Goal: Task Accomplishment & Management: Use online tool/utility

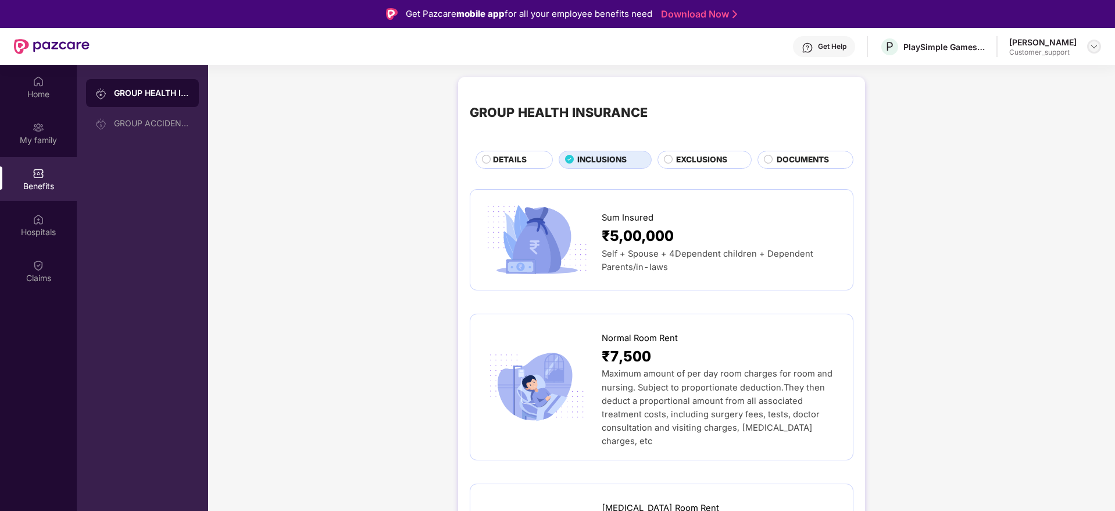
click at [1089, 51] on div at bounding box center [1094, 47] width 14 height 14
click at [1010, 77] on div "Switch to support view" at bounding box center [1039, 74] width 151 height 23
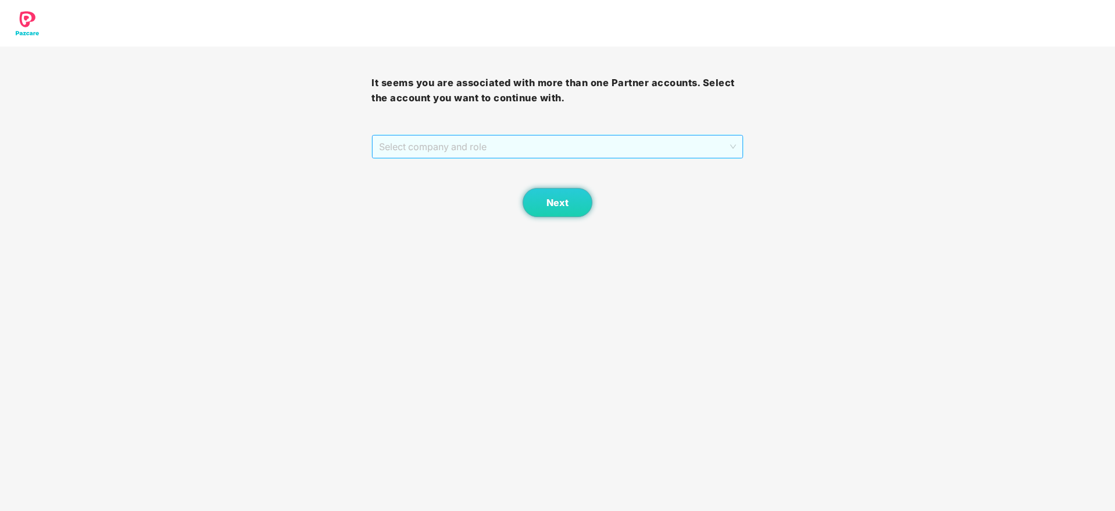
click at [567, 146] on span "Select company and role" at bounding box center [557, 146] width 356 height 22
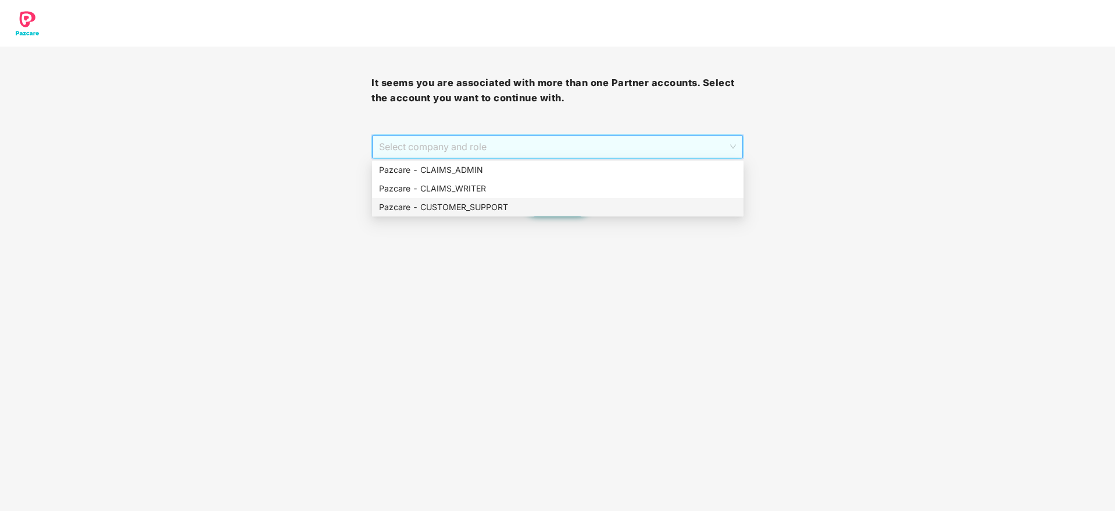
click at [504, 204] on div "Pazcare - CUSTOMER_SUPPORT" at bounding box center [558, 207] width 358 height 13
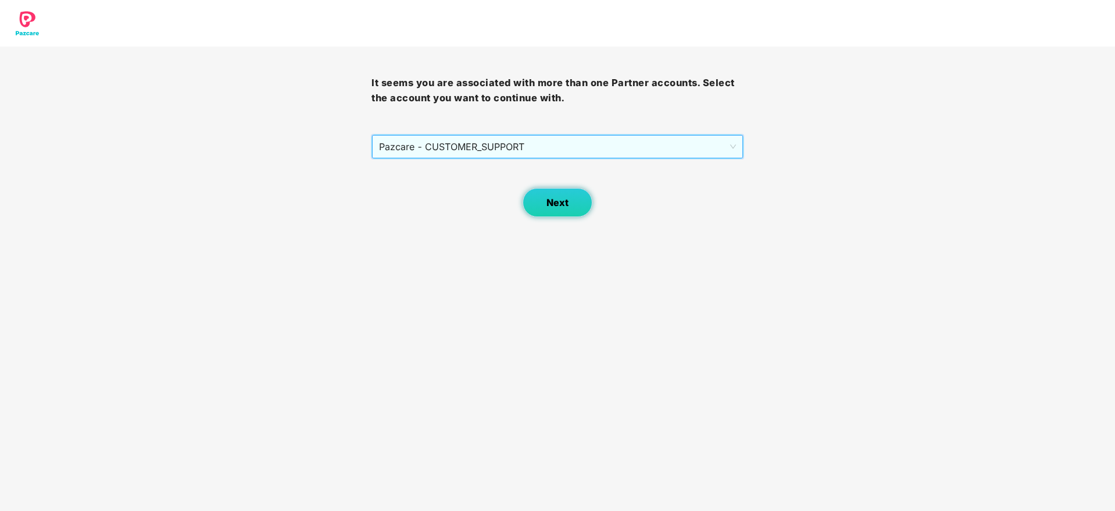
click at [563, 204] on span "Next" at bounding box center [558, 202] width 22 height 11
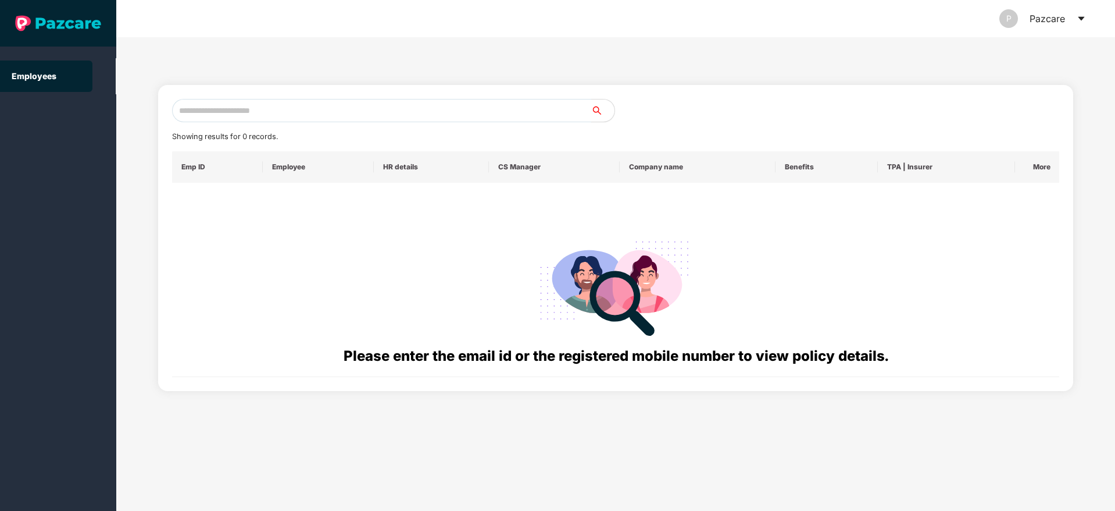
click at [335, 106] on input "text" at bounding box center [381, 110] width 419 height 23
paste input "**********"
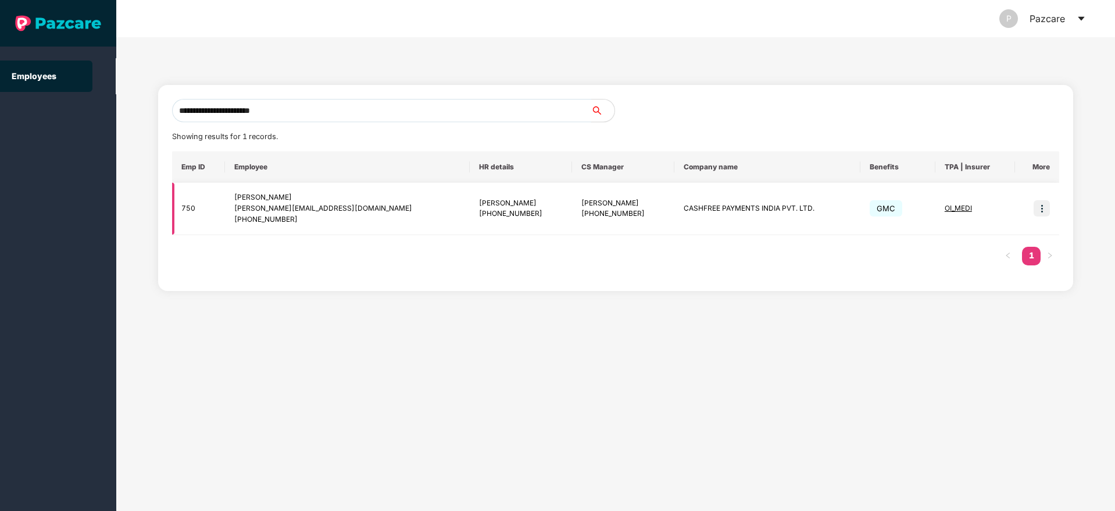
type input "**********"
click at [1042, 210] on img at bounding box center [1042, 208] width 16 height 16
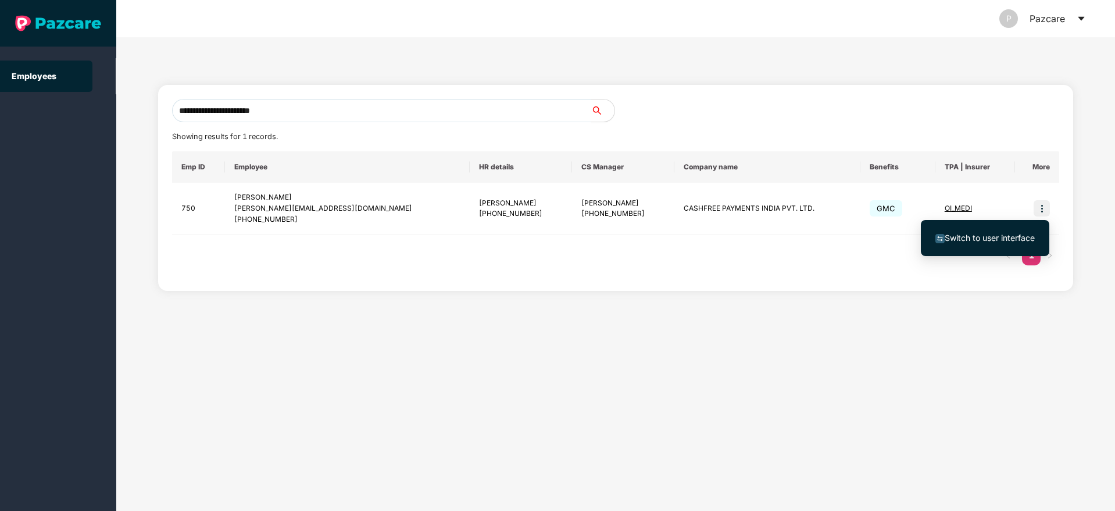
click at [980, 233] on span "Switch to user interface" at bounding box center [990, 238] width 90 height 10
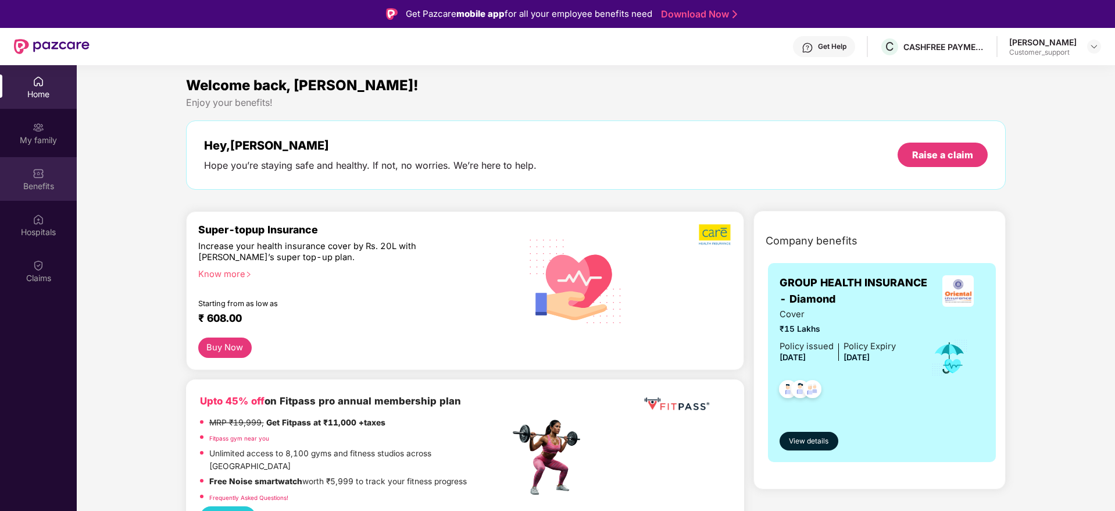
click at [40, 185] on div "Benefits" at bounding box center [38, 186] width 77 height 12
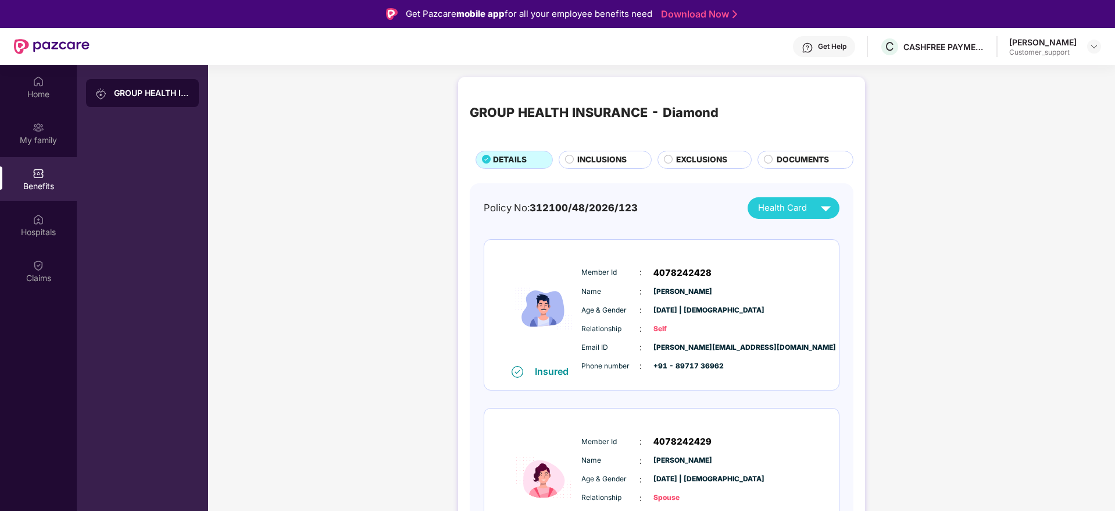
click at [606, 155] on span "INCLUSIONS" at bounding box center [601, 160] width 49 height 13
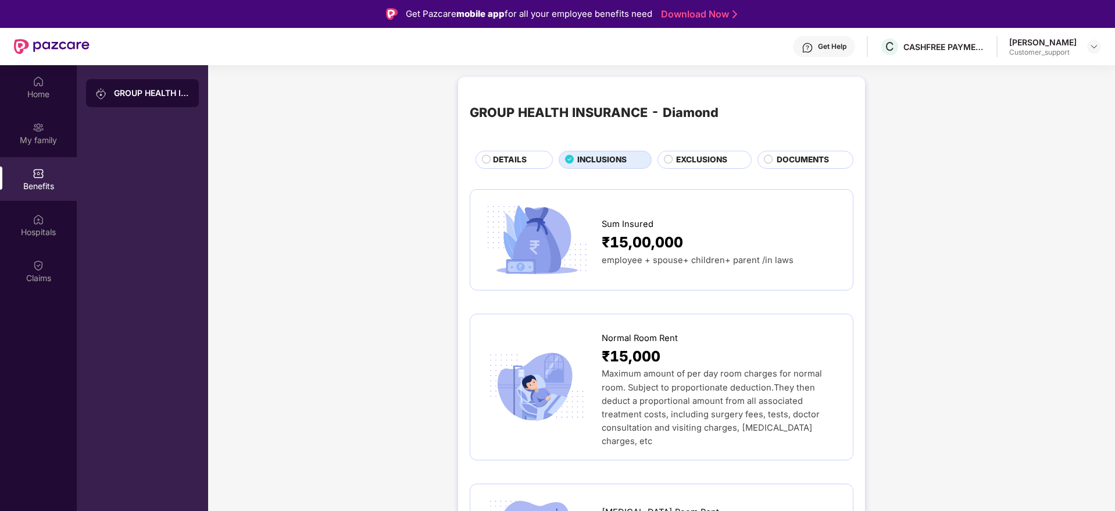
click at [595, 163] on span "INCLUSIONS" at bounding box center [601, 160] width 49 height 13
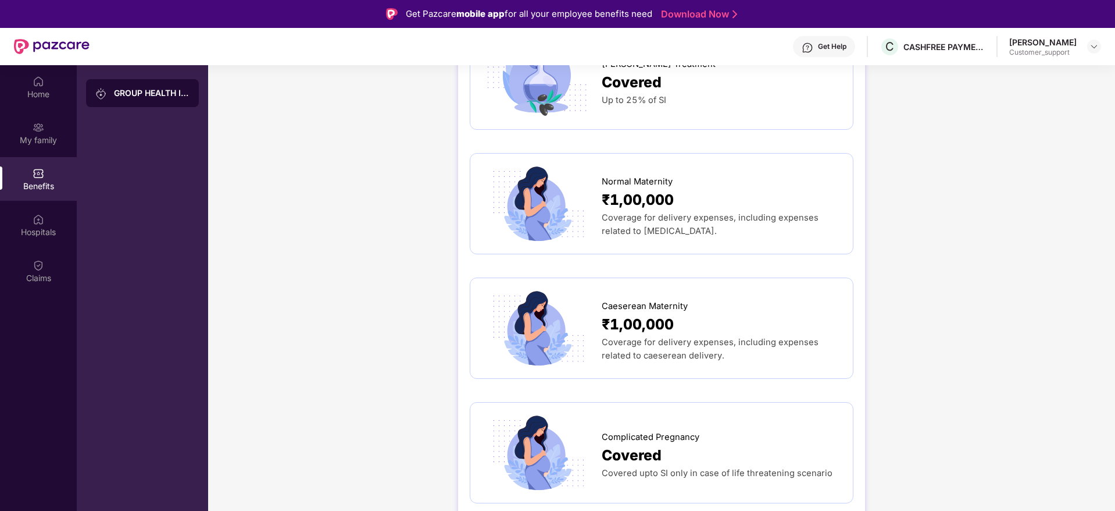
scroll to position [1308, 0]
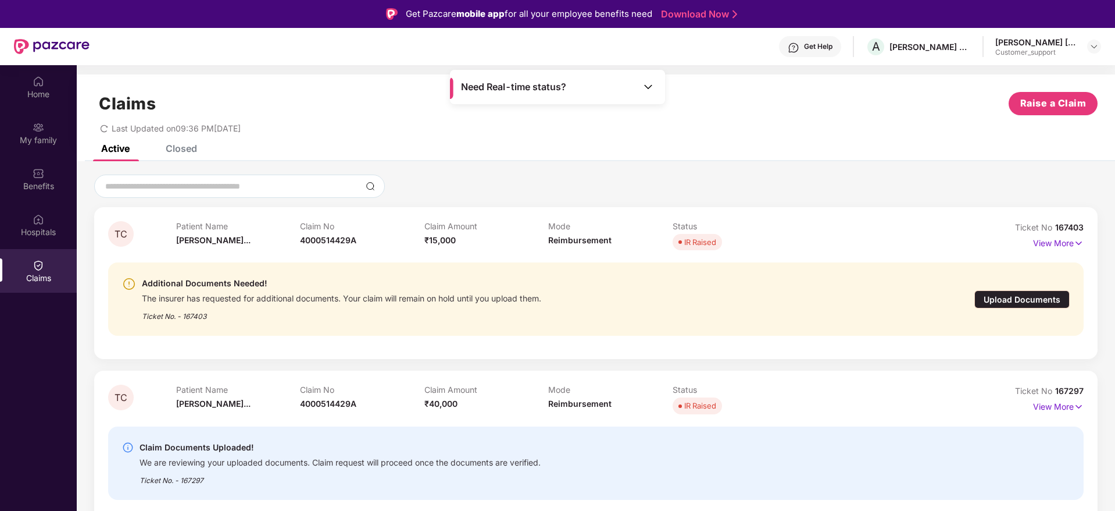
scroll to position [65, 0]
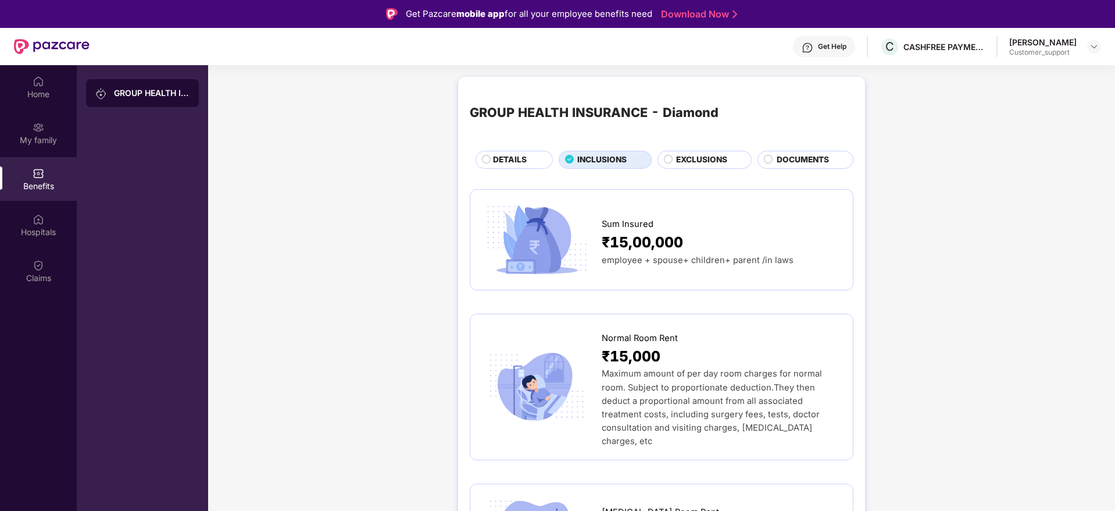
scroll to position [1308, 0]
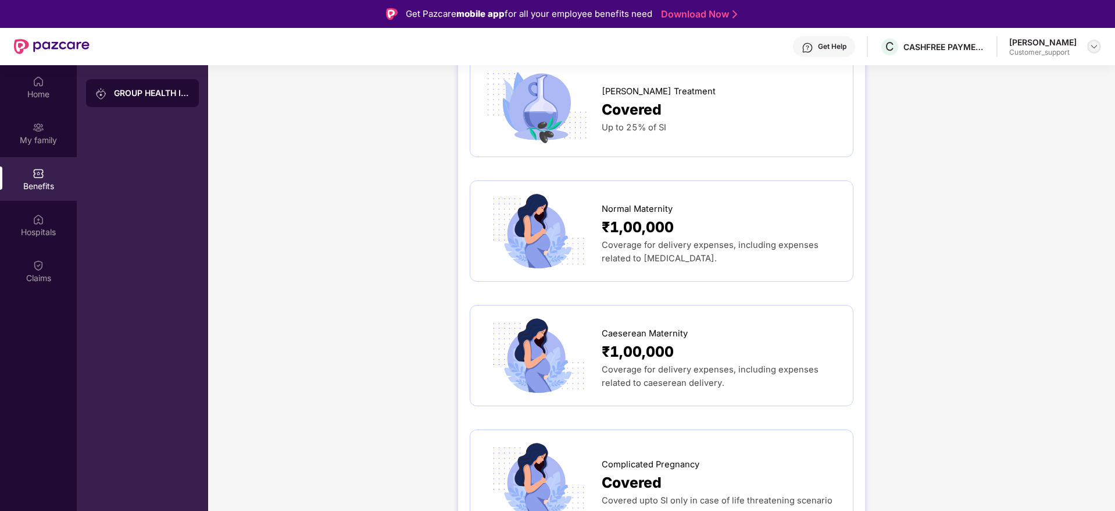
drag, startPoint x: 1093, startPoint y: 38, endPoint x: 1093, endPoint y: 47, distance: 8.7
click at [1093, 47] on div "[PERSON_NAME] Customer_support" at bounding box center [1055, 47] width 92 height 20
click at [1093, 47] on img at bounding box center [1094, 46] width 9 height 9
click at [1037, 74] on div "Switch to support view" at bounding box center [1039, 74] width 151 height 23
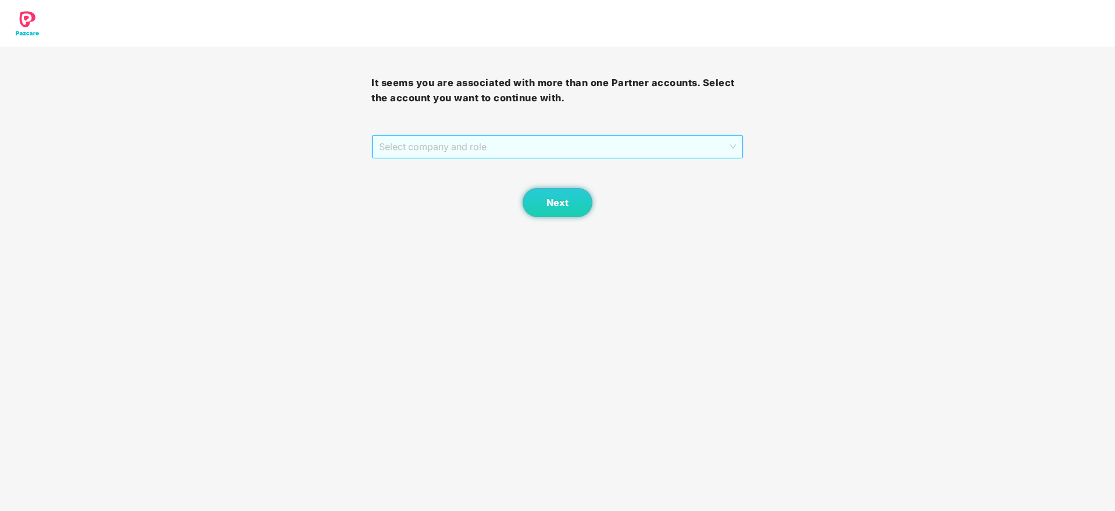
click at [524, 148] on span "Select company and role" at bounding box center [557, 146] width 356 height 22
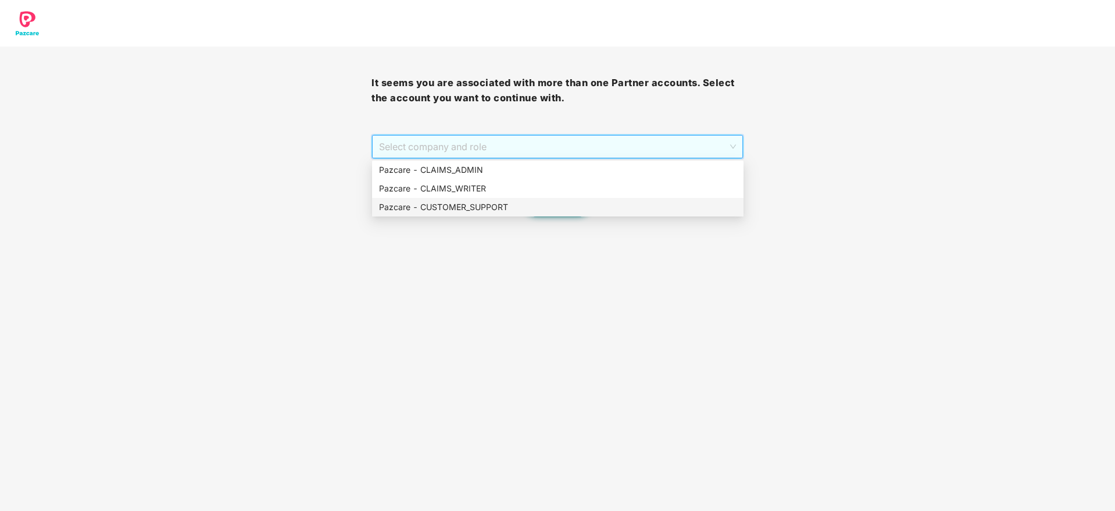
click at [501, 201] on div "Pazcare - CUSTOMER_SUPPORT" at bounding box center [558, 207] width 358 height 13
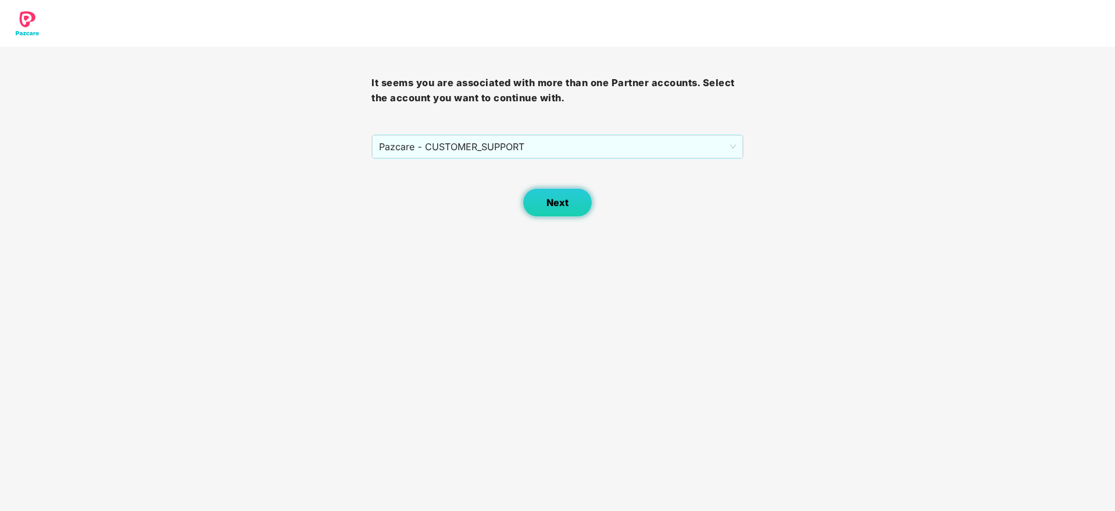
click at [549, 198] on span "Next" at bounding box center [558, 202] width 22 height 11
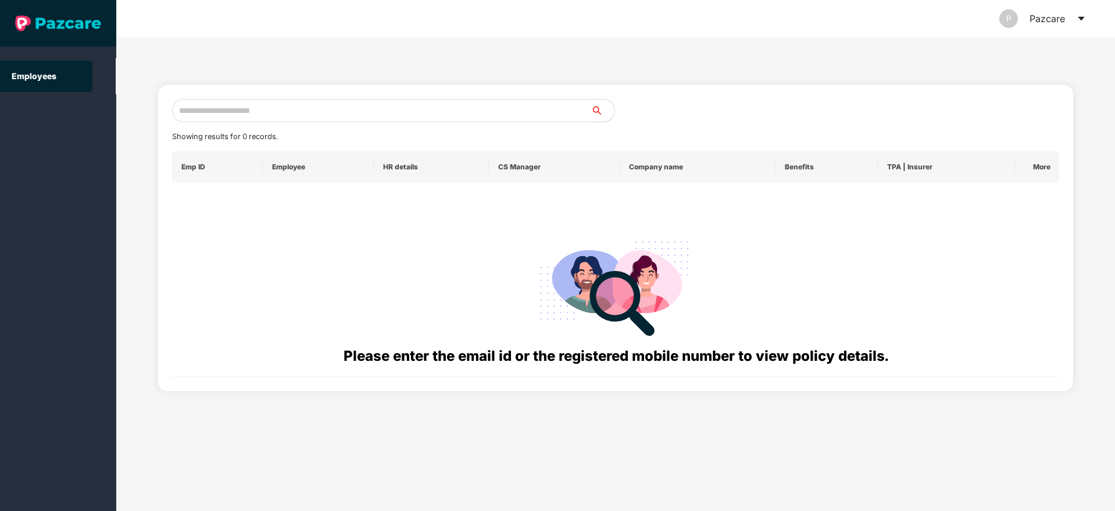
click at [301, 110] on input "text" at bounding box center [381, 110] width 419 height 23
paste input "**********"
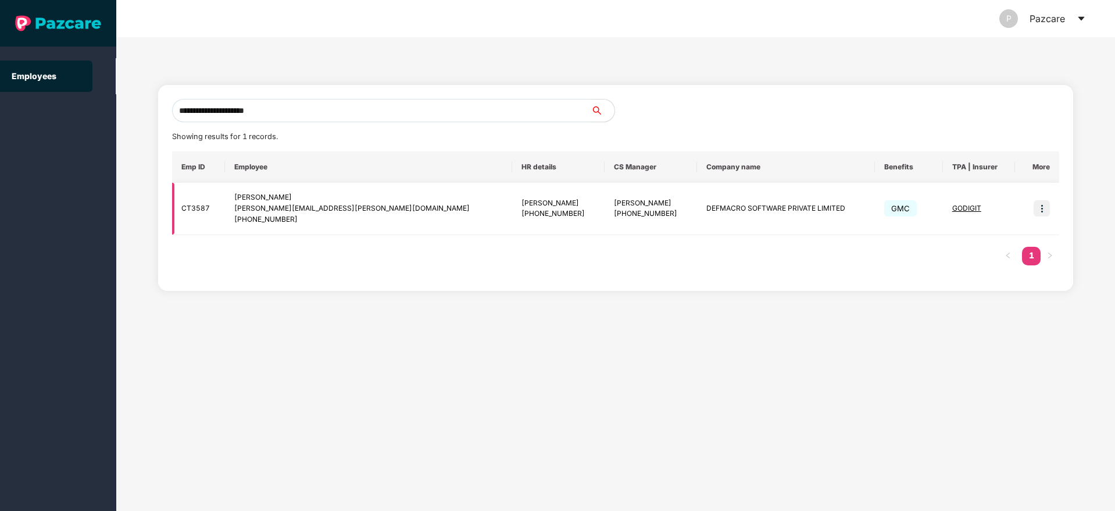
type input "**********"
click at [1044, 205] on img at bounding box center [1042, 208] width 16 height 16
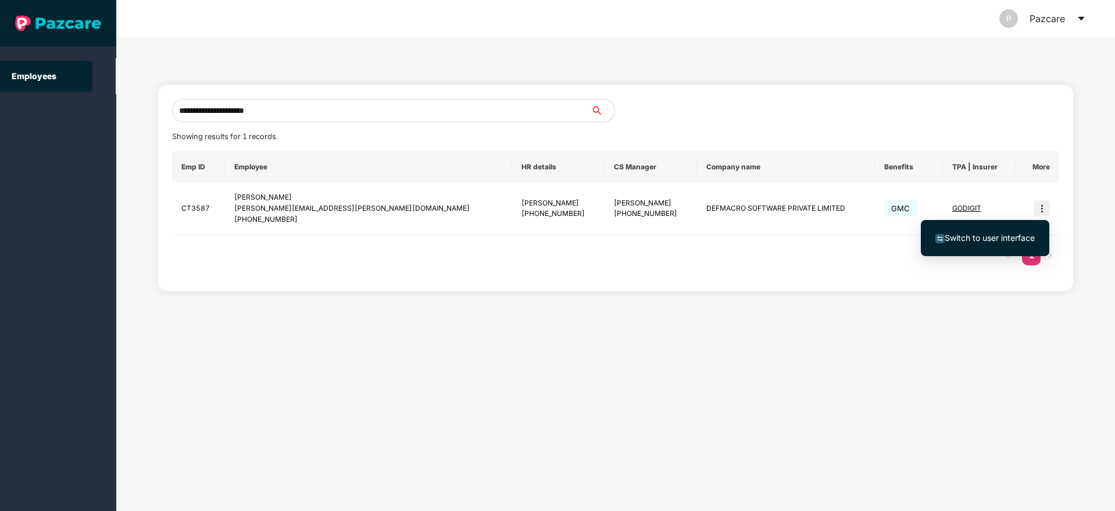
click at [982, 238] on span "Switch to user interface" at bounding box center [990, 238] width 90 height 10
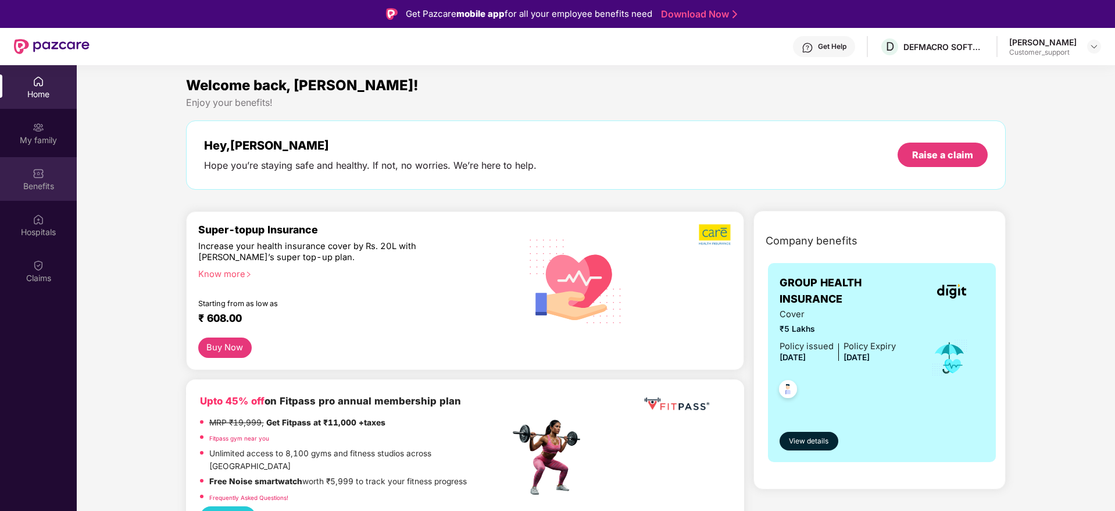
click at [45, 192] on div "Benefits" at bounding box center [38, 179] width 77 height 44
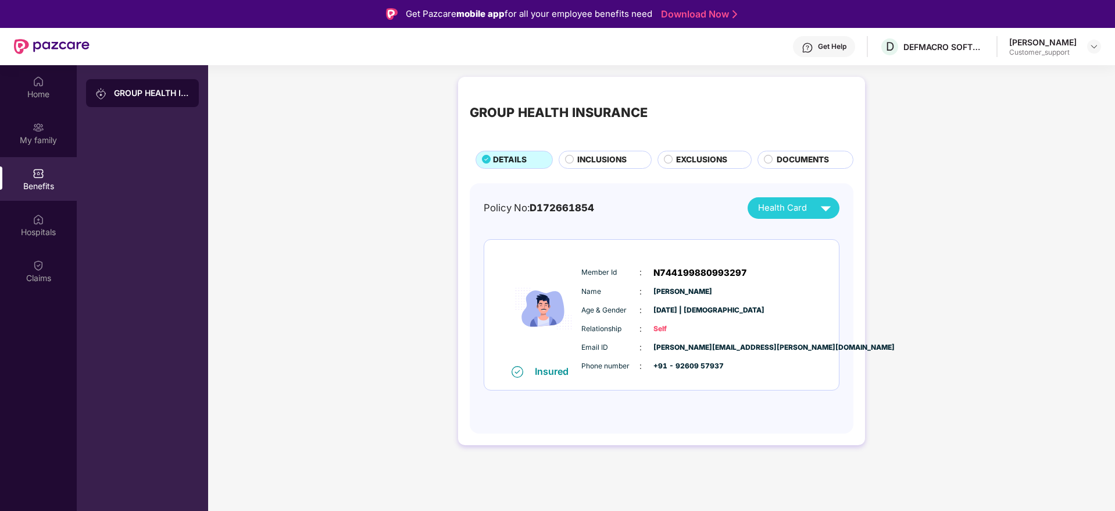
click at [619, 156] on span "INCLUSIONS" at bounding box center [601, 160] width 49 height 13
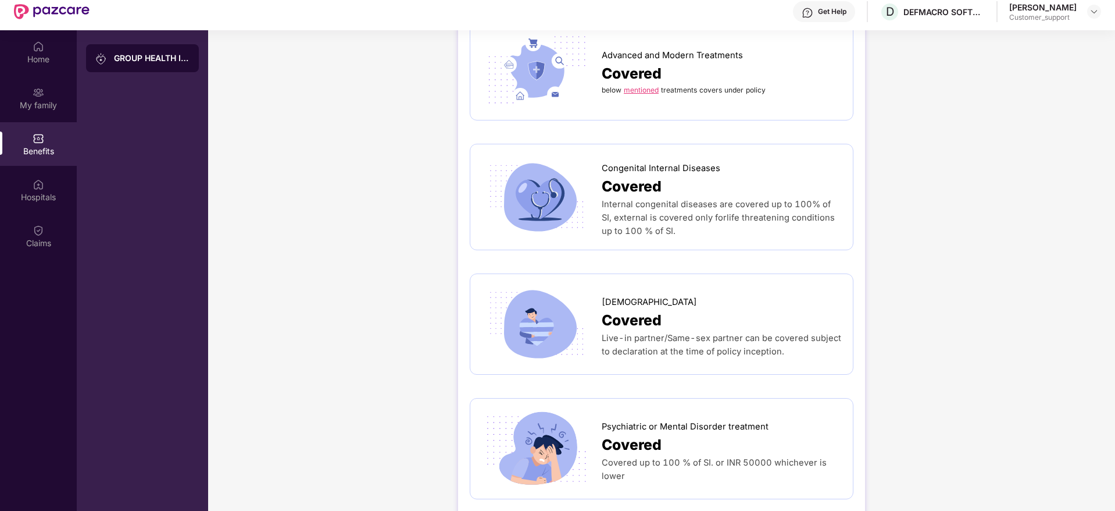
scroll to position [65, 0]
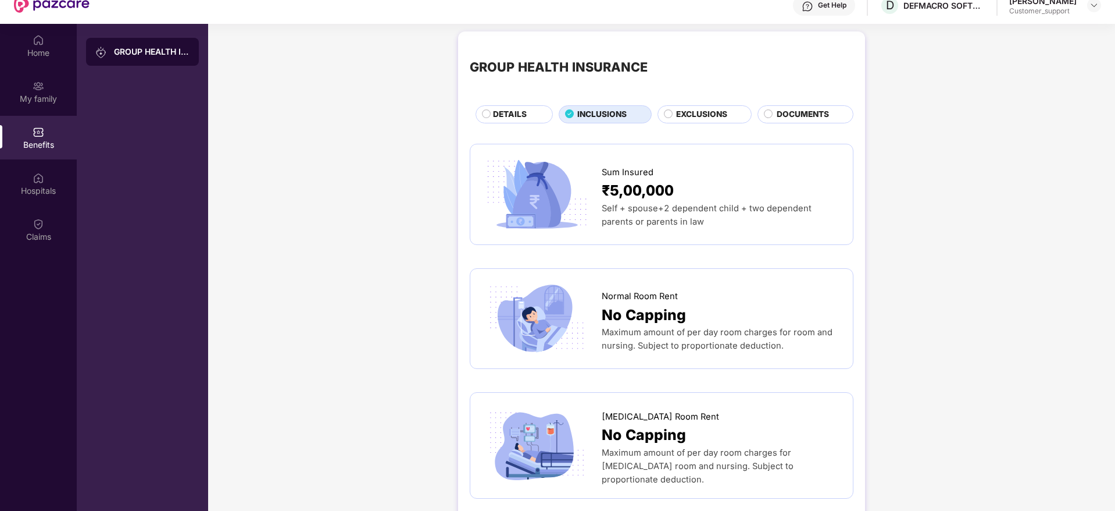
scroll to position [0, 0]
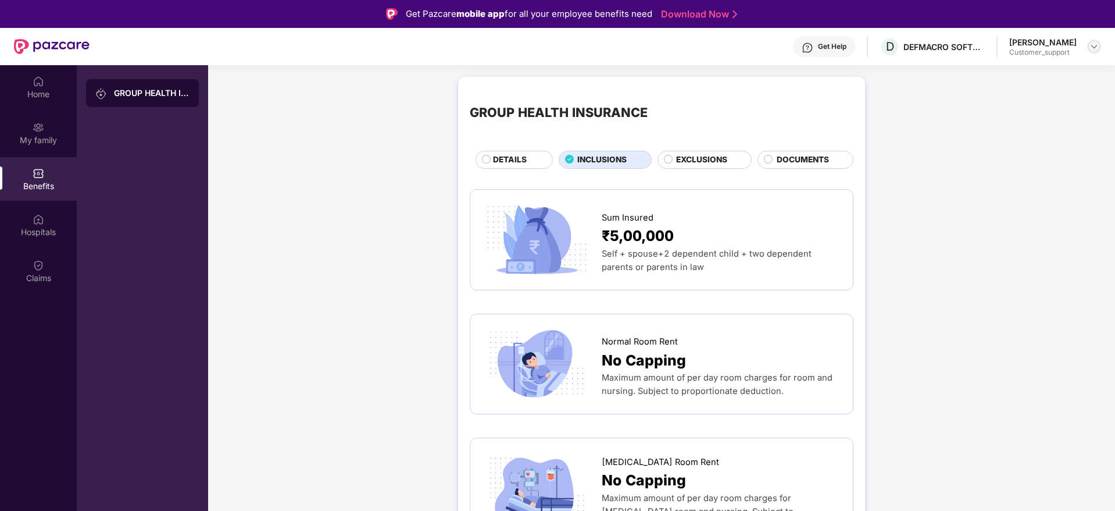
click at [1098, 44] on img at bounding box center [1094, 46] width 9 height 9
click at [1040, 73] on div "Switch to support view" at bounding box center [1039, 74] width 151 height 23
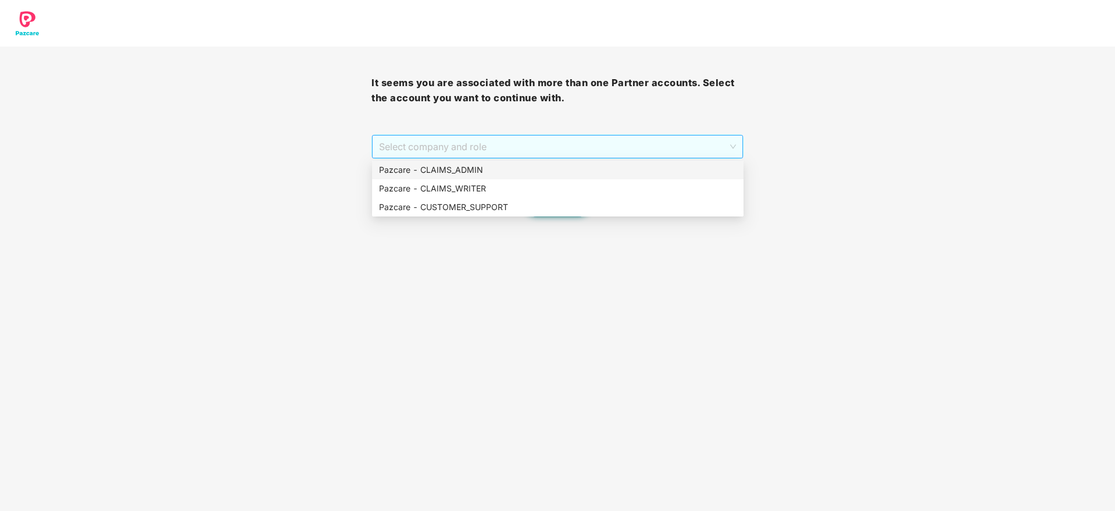
click at [558, 145] on span "Select company and role" at bounding box center [557, 146] width 356 height 22
click at [523, 209] on div "Pazcare - CUSTOMER_SUPPORT" at bounding box center [558, 207] width 358 height 13
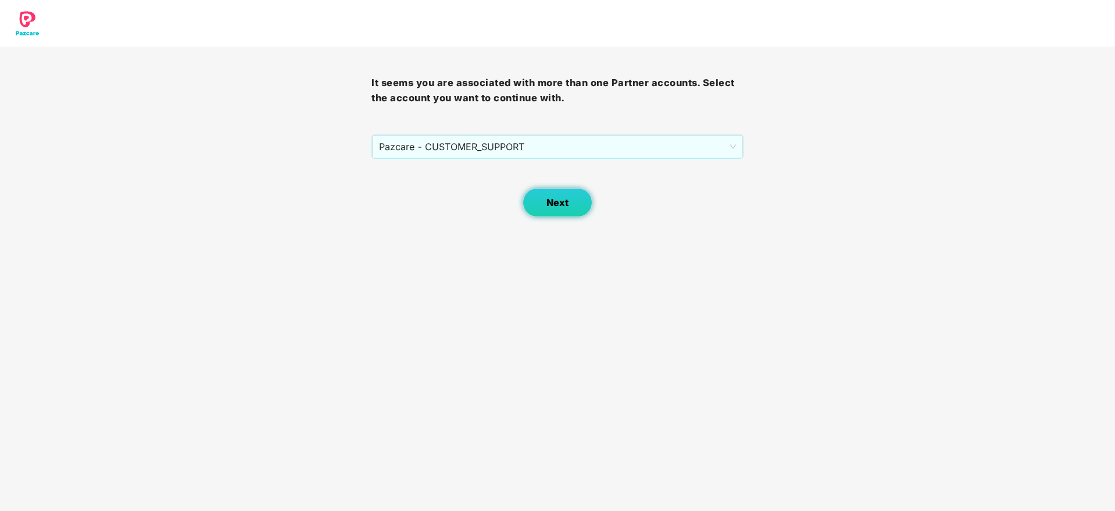
click at [550, 204] on span "Next" at bounding box center [558, 202] width 22 height 11
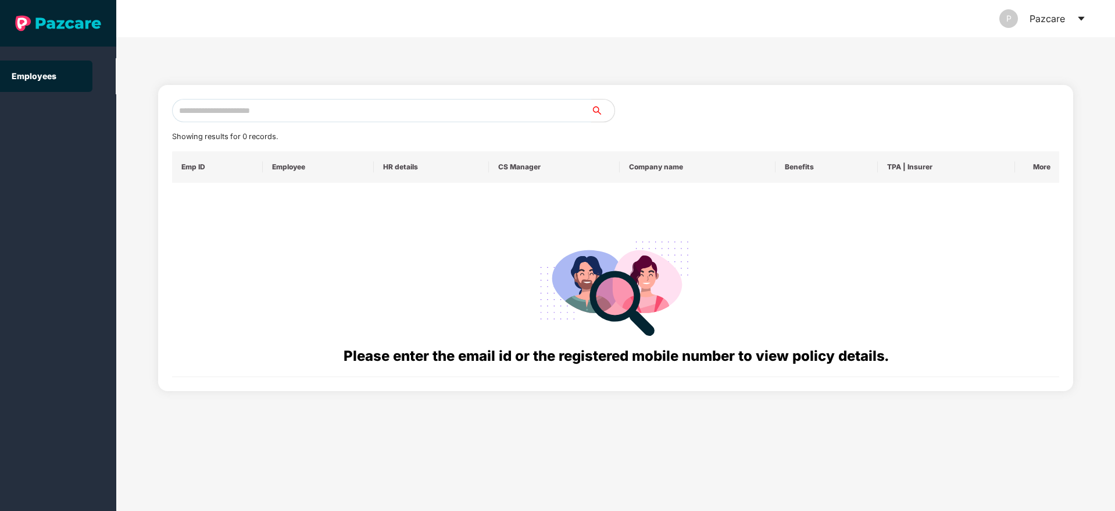
click at [340, 107] on input "text" at bounding box center [381, 110] width 419 height 23
paste input "**********"
drag, startPoint x: 310, startPoint y: 108, endPoint x: 166, endPoint y: 118, distance: 145.1
click at [166, 118] on div "**********" at bounding box center [616, 238] width 916 height 306
paste input "text"
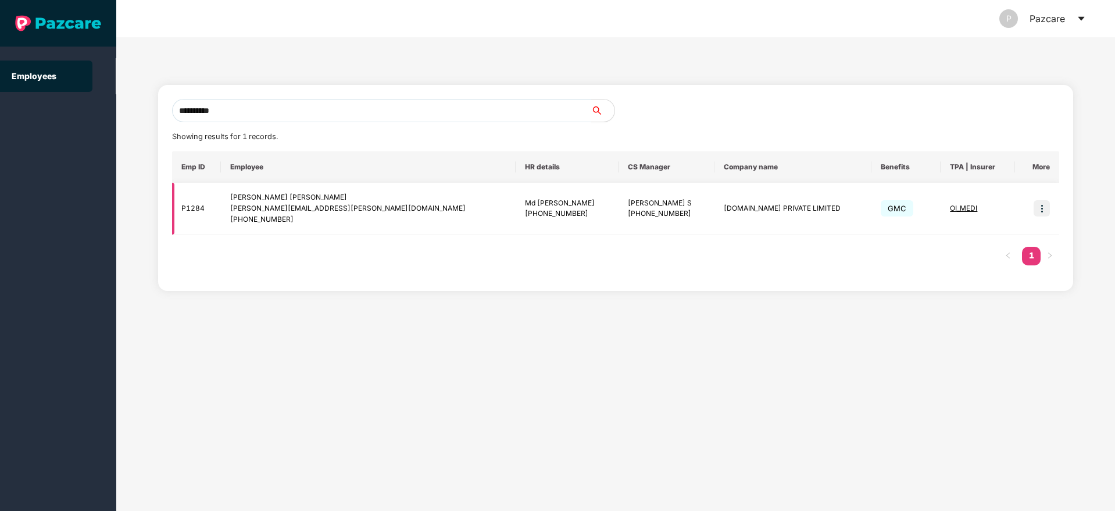
type input "**********"
click at [1043, 205] on img at bounding box center [1042, 208] width 16 height 16
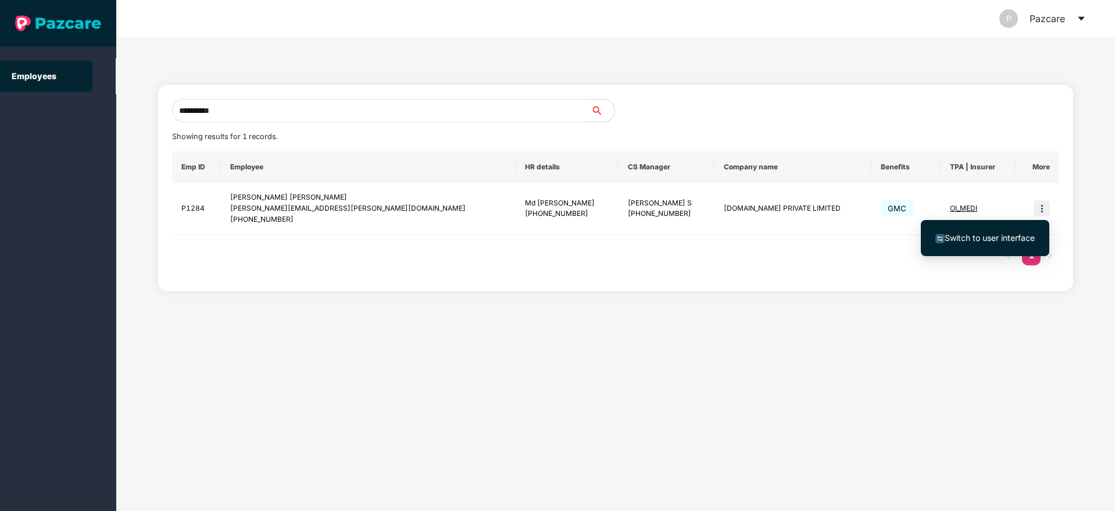
click at [960, 234] on span "Switch to user interface" at bounding box center [990, 238] width 90 height 10
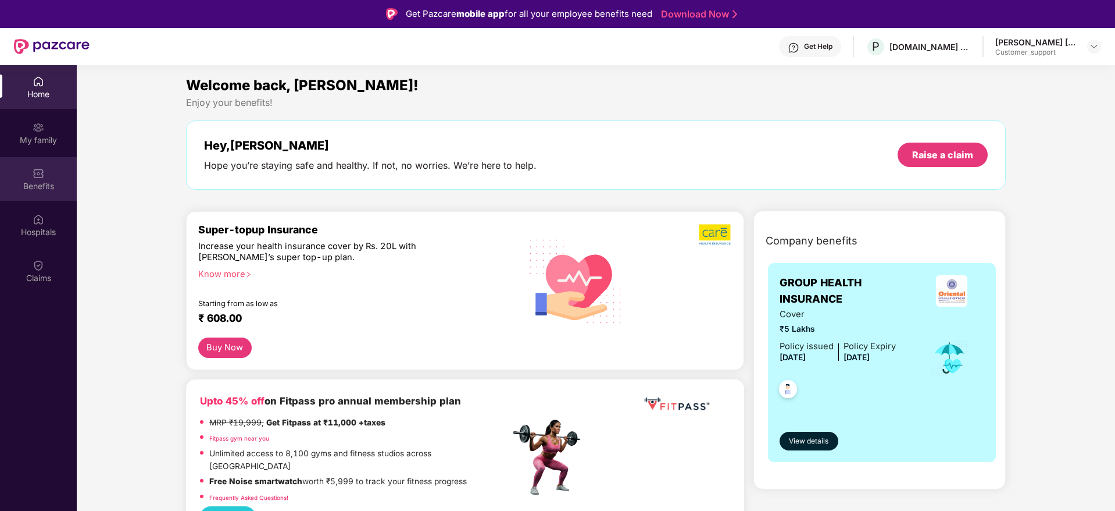
click at [44, 184] on div "Benefits" at bounding box center [38, 186] width 77 height 12
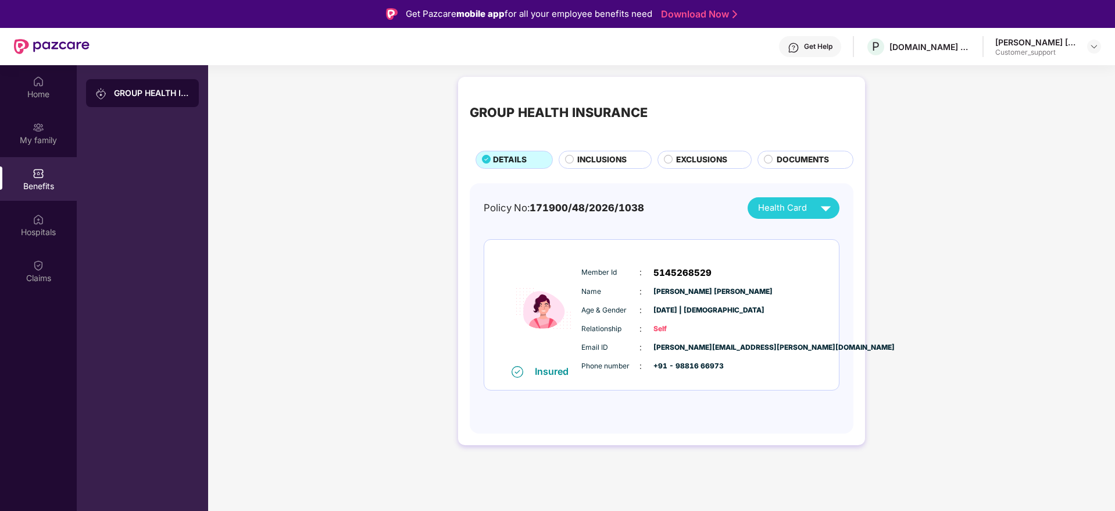
click at [608, 160] on span "INCLUSIONS" at bounding box center [601, 160] width 49 height 13
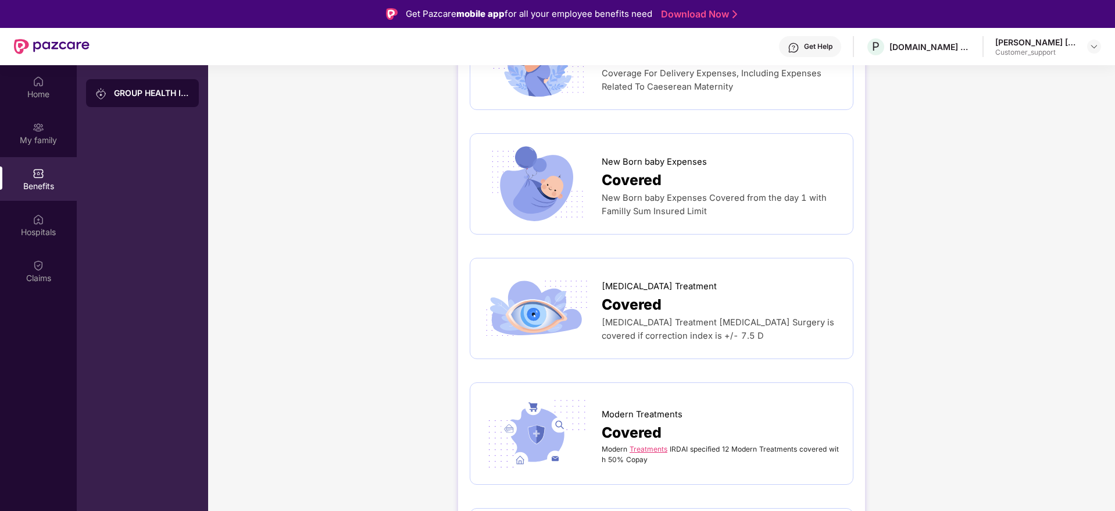
scroll to position [1849, 0]
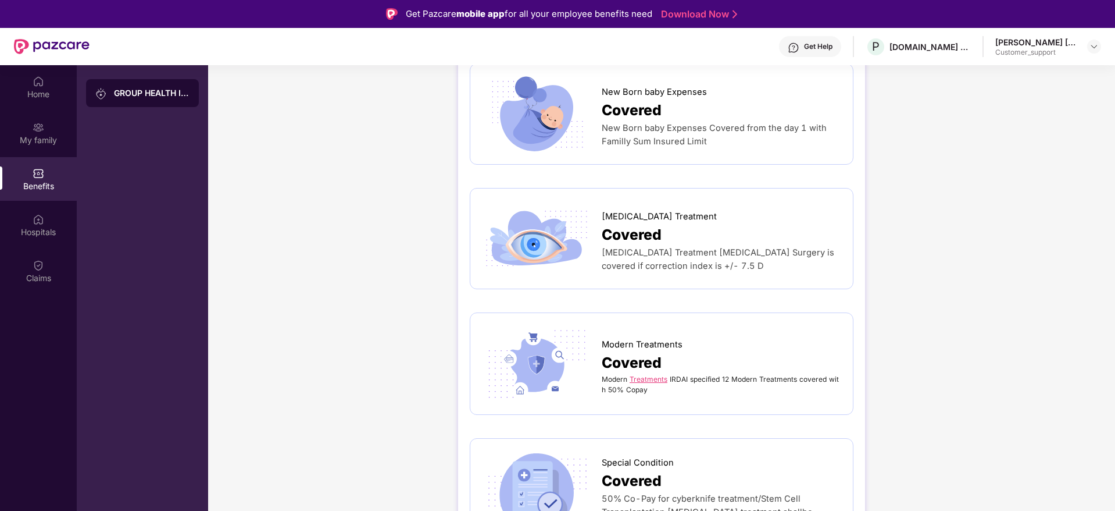
click at [649, 374] on link "Treatments" at bounding box center [649, 378] width 38 height 9
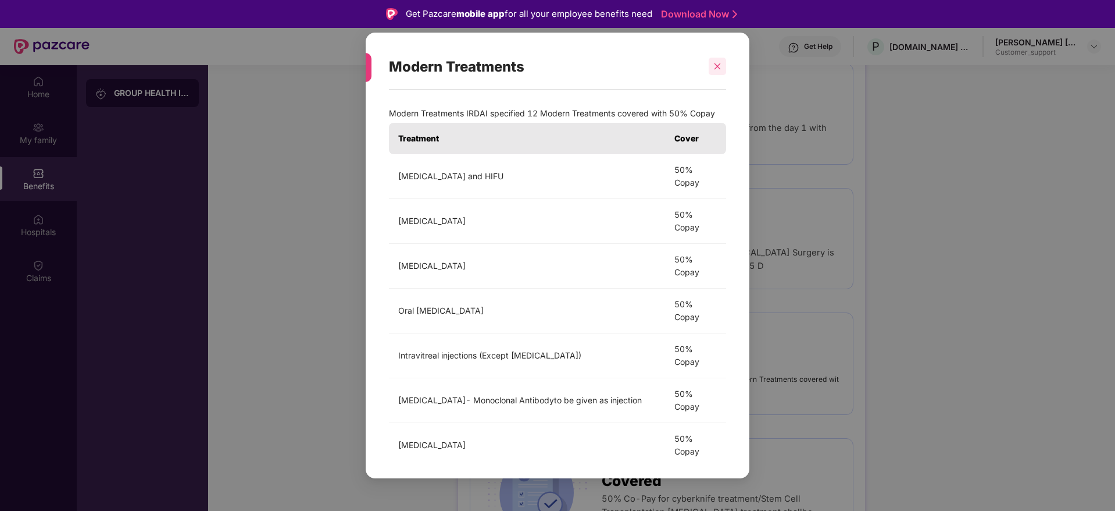
click at [723, 62] on div at bounding box center [717, 66] width 17 height 17
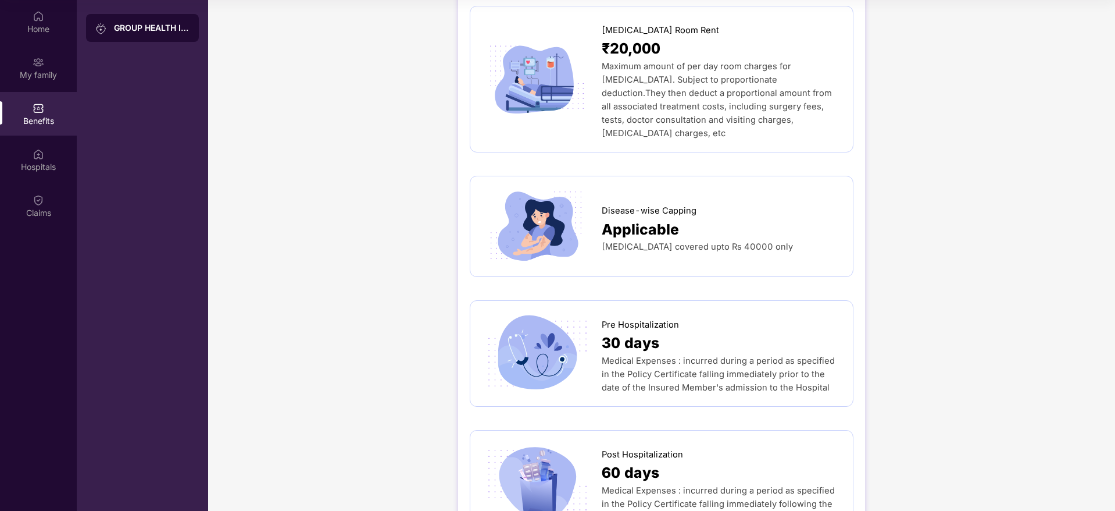
scroll to position [377, 0]
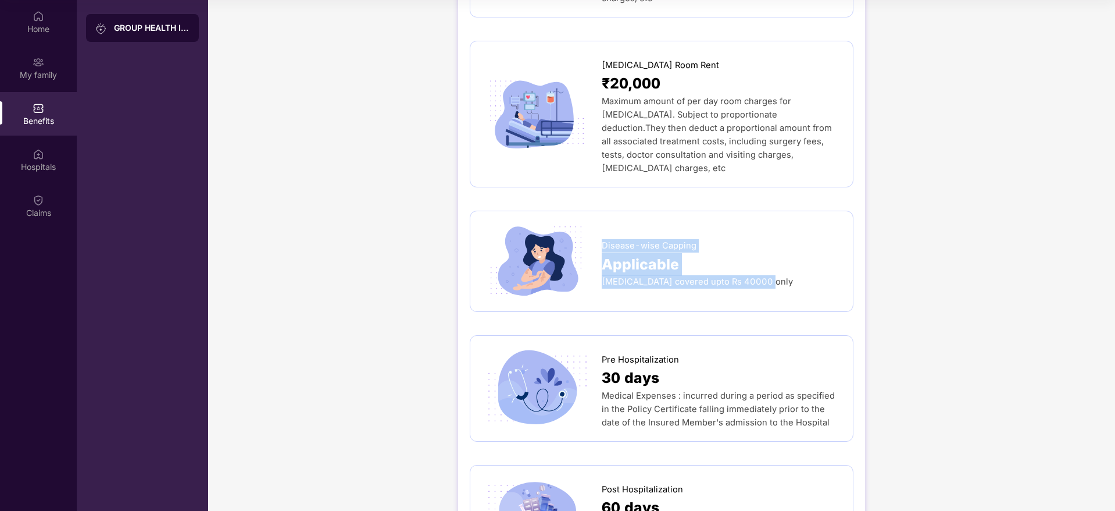
drag, startPoint x: 603, startPoint y: 216, endPoint x: 797, endPoint y: 264, distance: 200.1
click at [797, 264] on div "Disease-wise Capping Applicable Toric lens covered upto Rs 40000 only" at bounding box center [661, 261] width 359 height 77
copy div "Disease-wise Capping Applicable Toric lens covered upto Rs 40000 only"
drag, startPoint x: 970, startPoint y: 242, endPoint x: 1082, endPoint y: 180, distance: 128.0
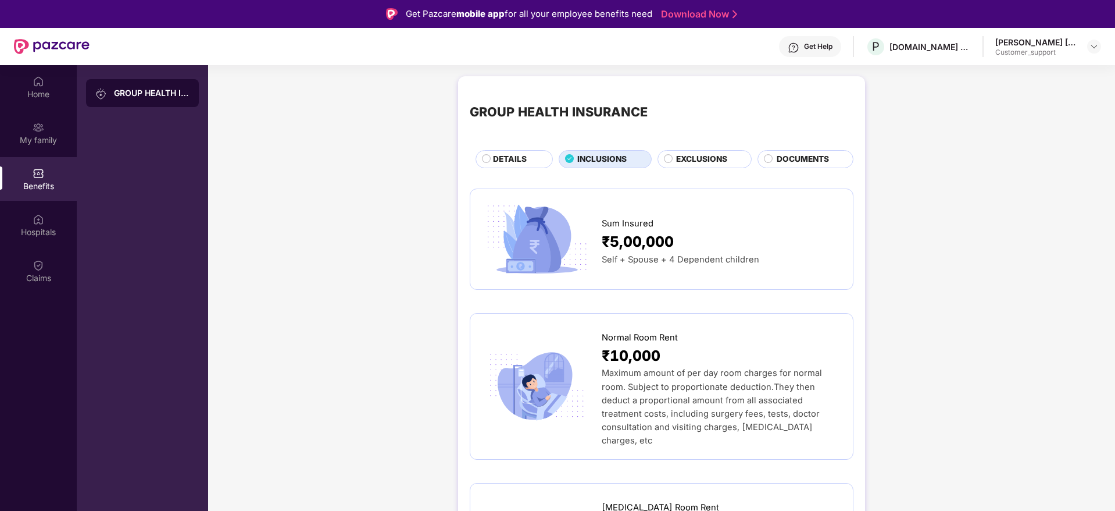
scroll to position [0, 0]
click at [512, 163] on span "DETAILS" at bounding box center [510, 160] width 34 height 13
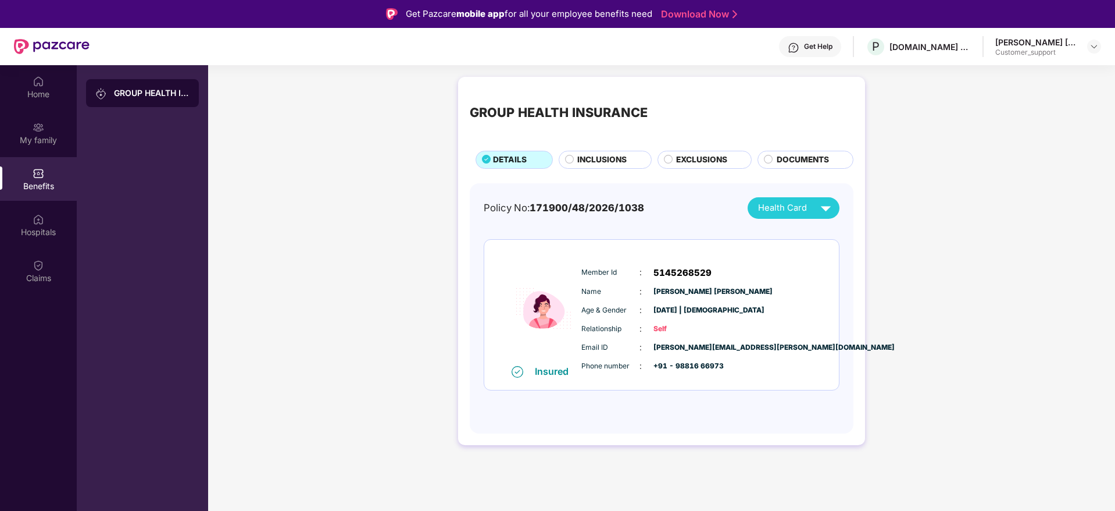
click at [593, 160] on span "INCLUSIONS" at bounding box center [601, 160] width 49 height 13
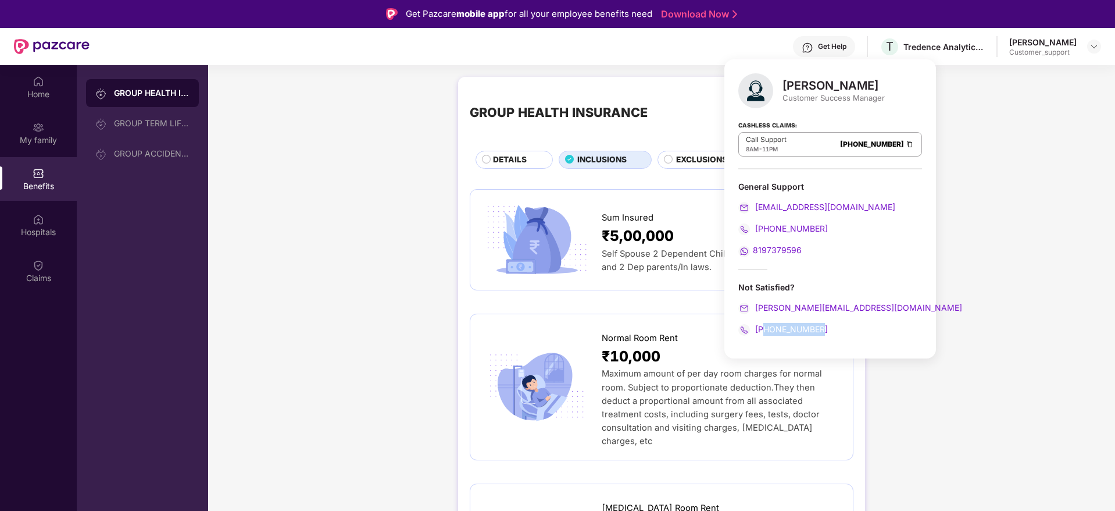
scroll to position [1116, 0]
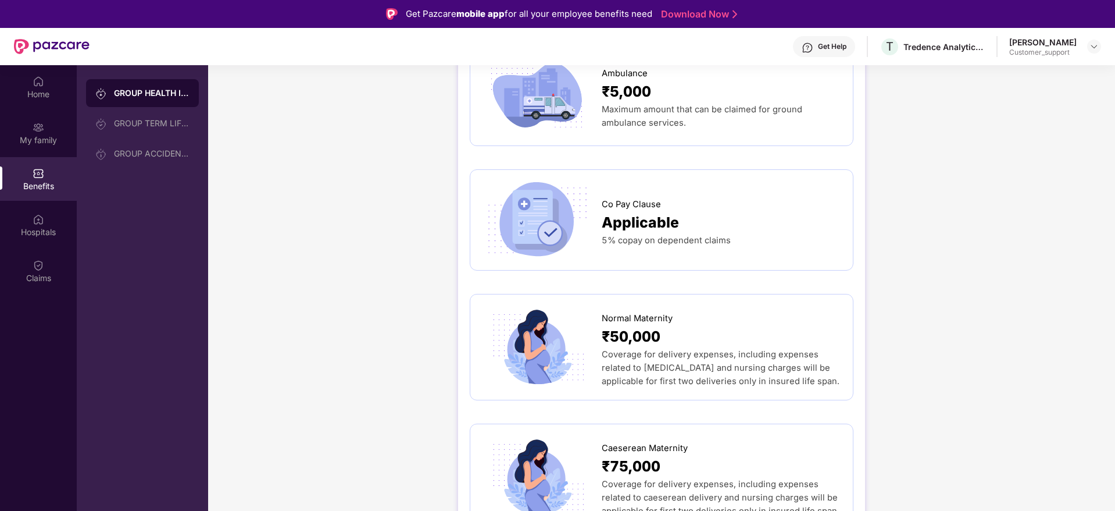
click at [1018, 127] on div "GROUP HEALTH INSURANCE DETAILS INCLUSIONS EXCLUSIONS DOCUMENTS Sum Insured ₹5,0…" at bounding box center [661, 201] width 907 height 2493
click at [1095, 48] on img at bounding box center [1094, 46] width 9 height 9
click at [1036, 80] on div "Switch to support view" at bounding box center [1039, 74] width 151 height 23
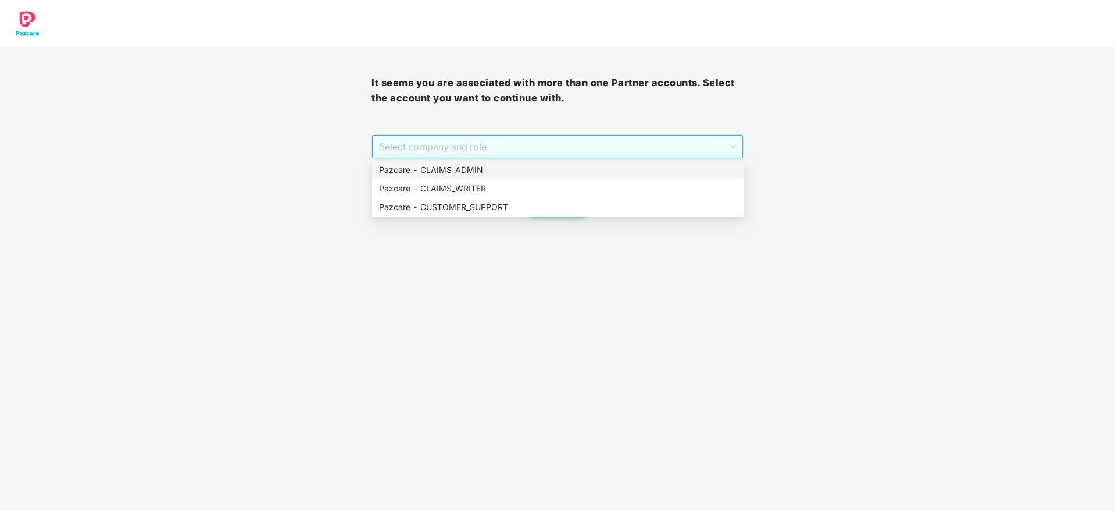
click at [593, 144] on span "Select company and role" at bounding box center [557, 146] width 356 height 22
click at [445, 166] on div "Pazcare - CLAIMS_ADMIN" at bounding box center [558, 169] width 358 height 13
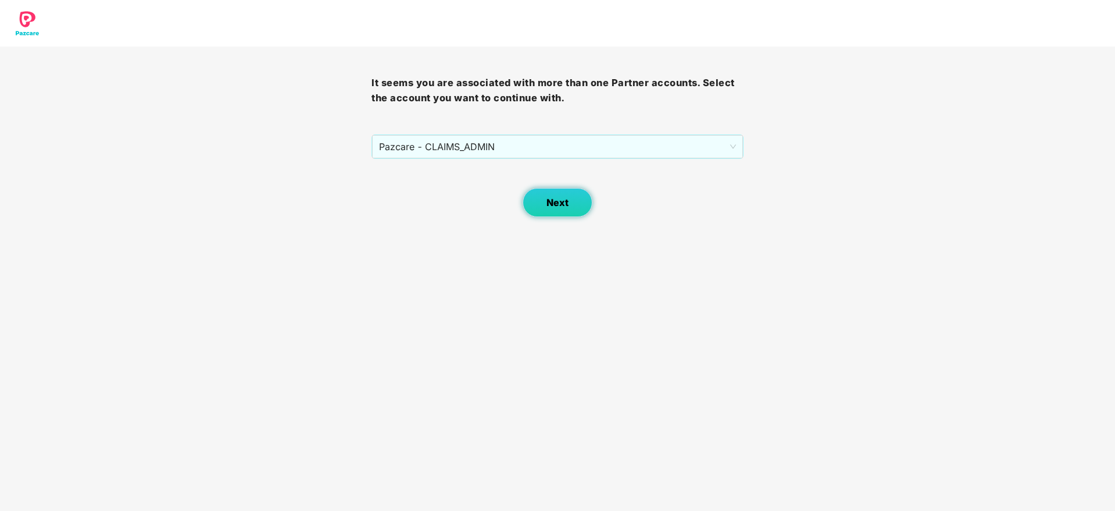
click at [553, 206] on span "Next" at bounding box center [558, 202] width 22 height 11
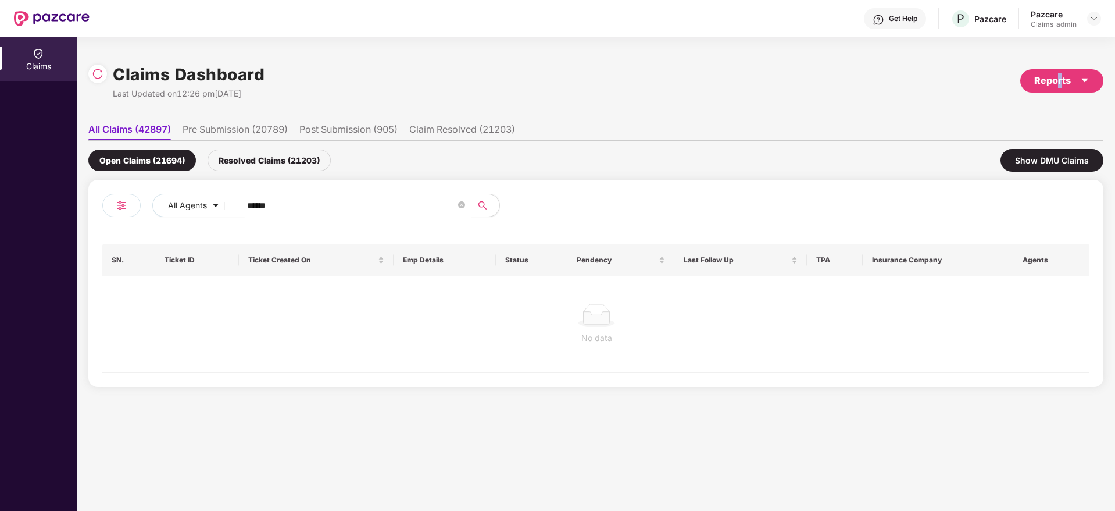
drag, startPoint x: 1065, startPoint y: 92, endPoint x: 1058, endPoint y: 85, distance: 10.3
click at [1058, 85] on div "Claims Dashboard Last Updated on 12:26 pm, 16 Sep 2025 Reports" at bounding box center [595, 81] width 1015 height 62
click at [1058, 85] on div "Reports" at bounding box center [1061, 80] width 55 height 15
click at [995, 142] on li "Claims Pendency Report" at bounding box center [1031, 134] width 145 height 23
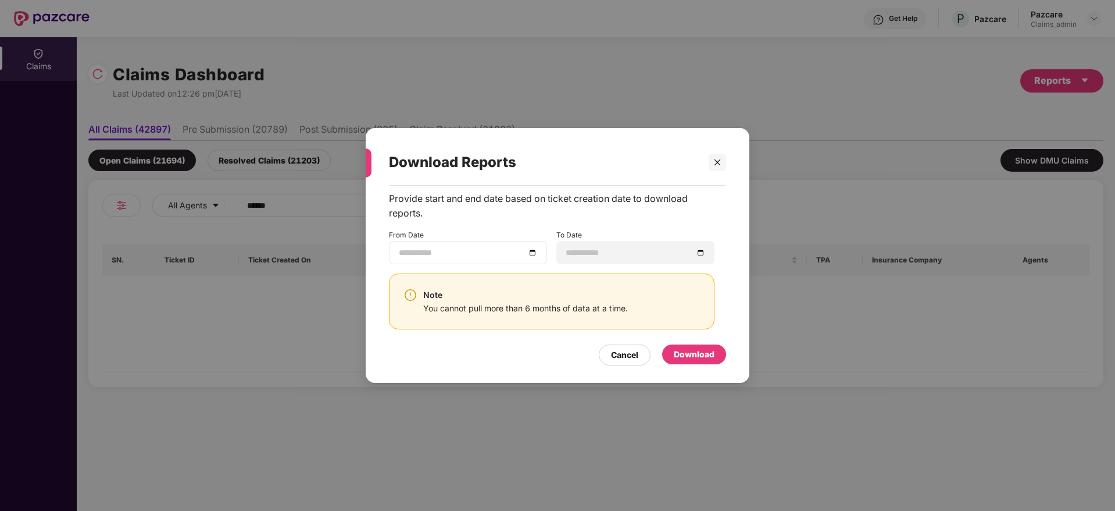
drag, startPoint x: 534, startPoint y: 258, endPoint x: 533, endPoint y: 252, distance: 5.9
click at [533, 252] on div at bounding box center [468, 252] width 138 height 13
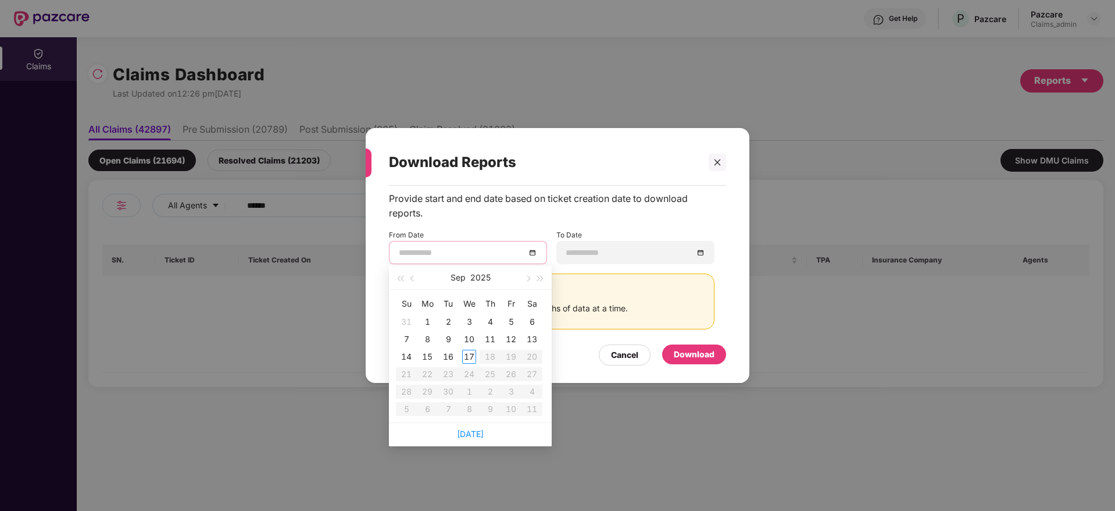
click at [533, 252] on div at bounding box center [468, 252] width 138 height 13
click at [413, 283] on button "button" at bounding box center [412, 277] width 13 height 23
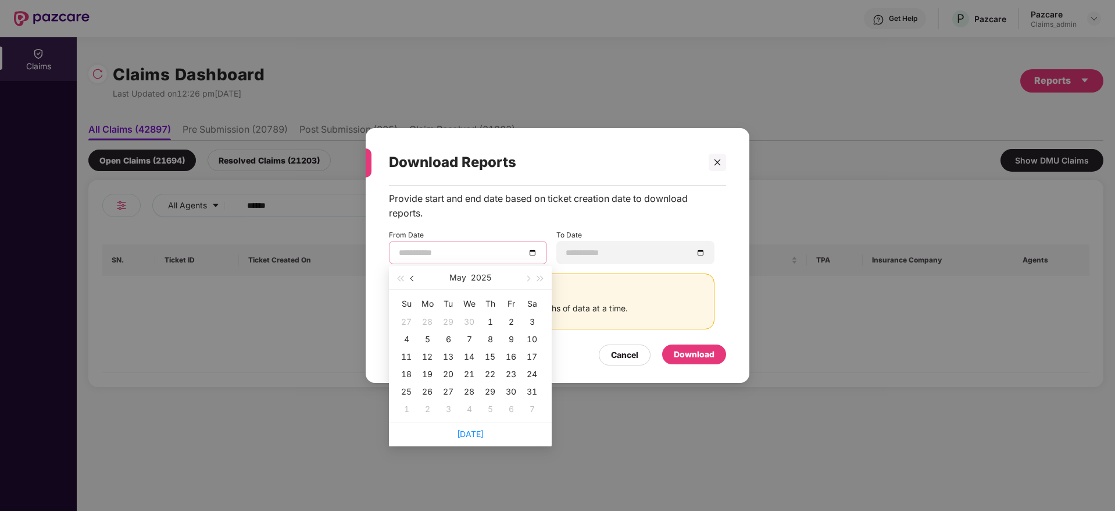
click at [413, 283] on button "button" at bounding box center [412, 277] width 13 height 23
type input "**********"
click at [441, 372] on td "18" at bounding box center [448, 373] width 21 height 17
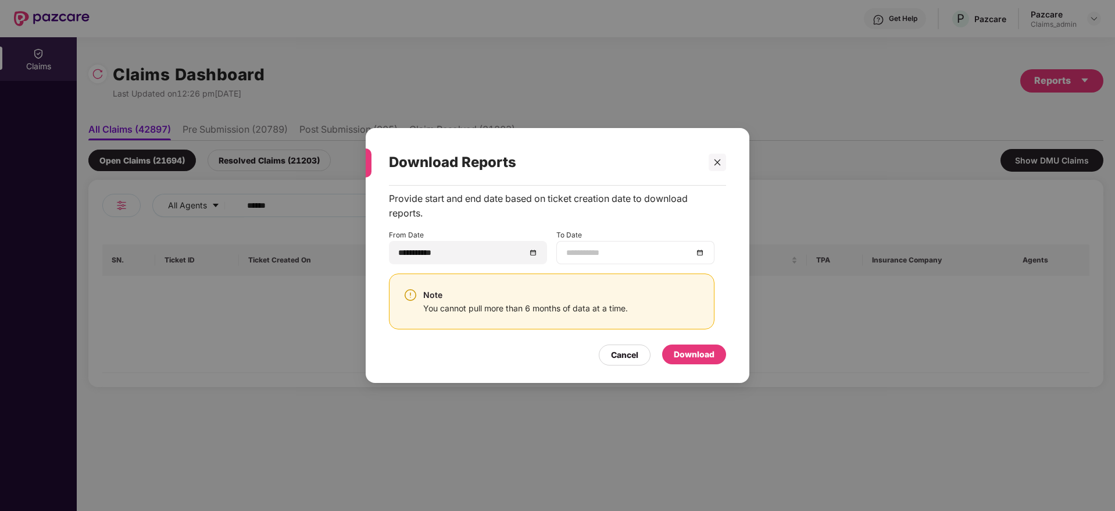
click at [698, 250] on div at bounding box center [635, 252] width 138 height 13
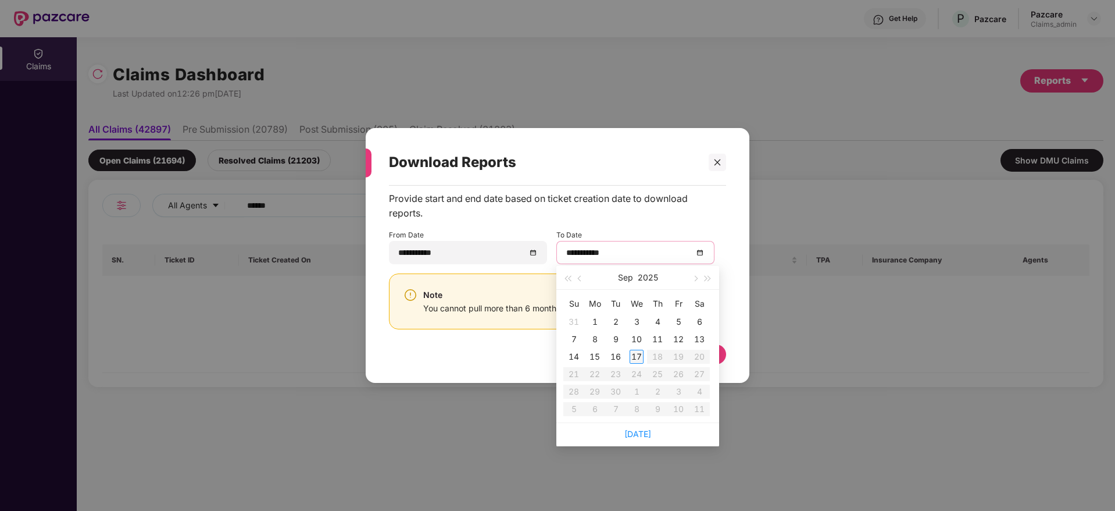
type input "**********"
click at [640, 351] on div "17" at bounding box center [637, 356] width 14 height 14
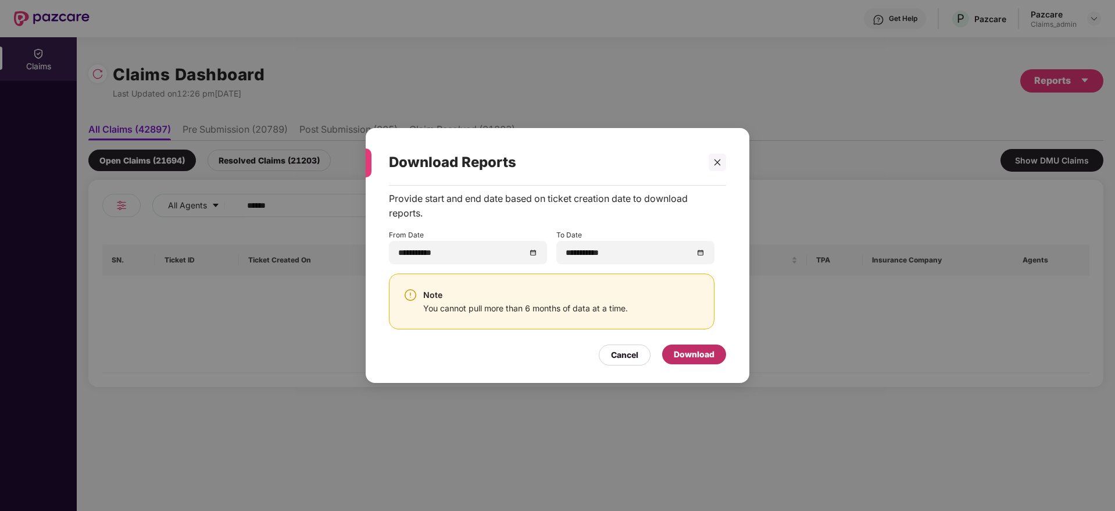
click at [715, 347] on div "Download" at bounding box center [694, 354] width 64 height 20
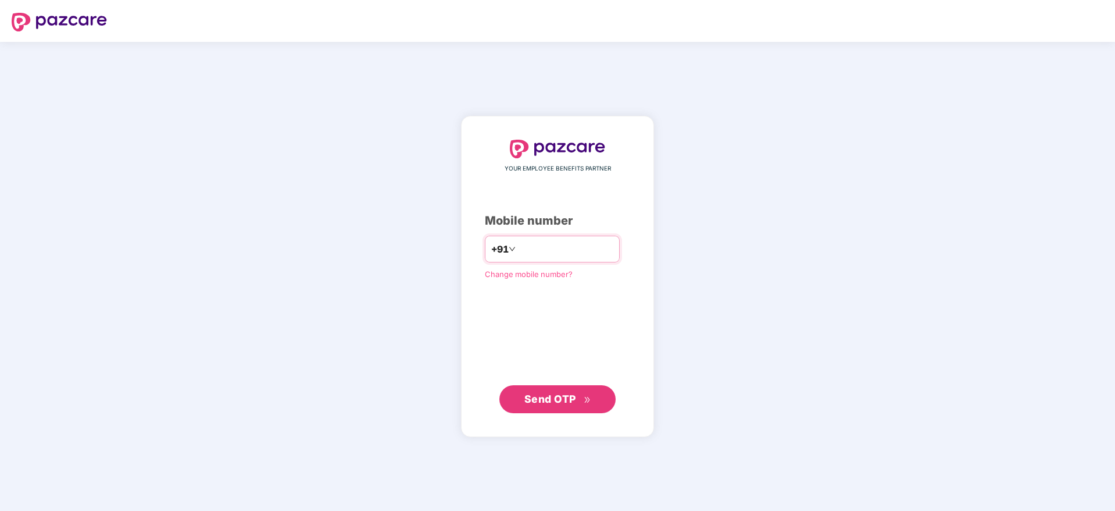
type input "**********"
click at [546, 397] on span "Send OTP" at bounding box center [550, 398] width 52 height 12
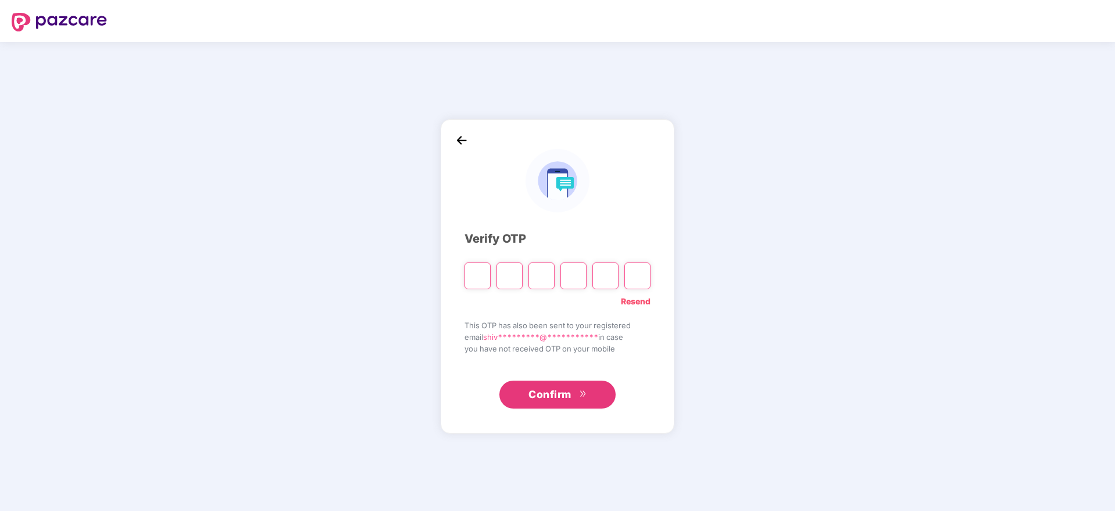
type input "*"
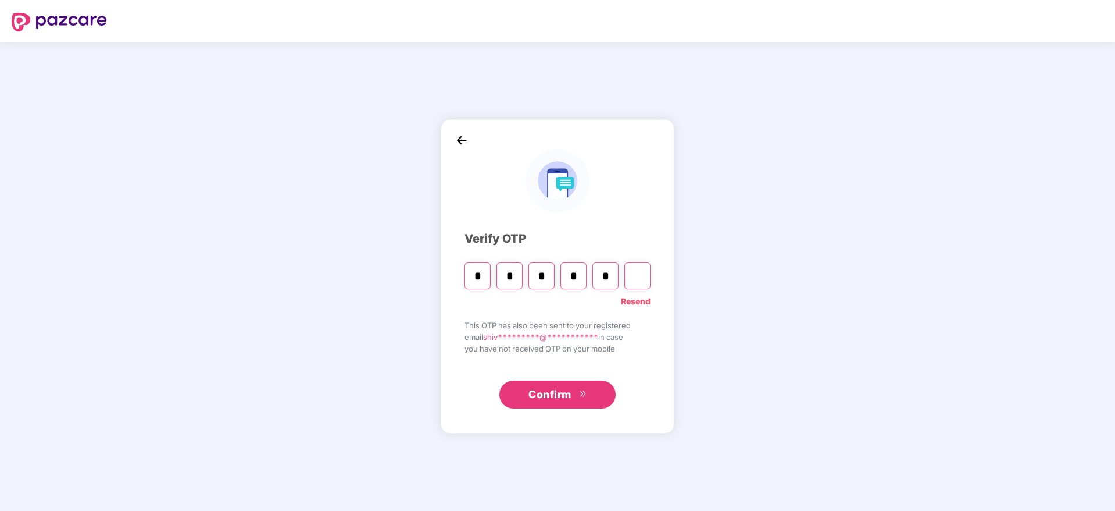
type input "*"
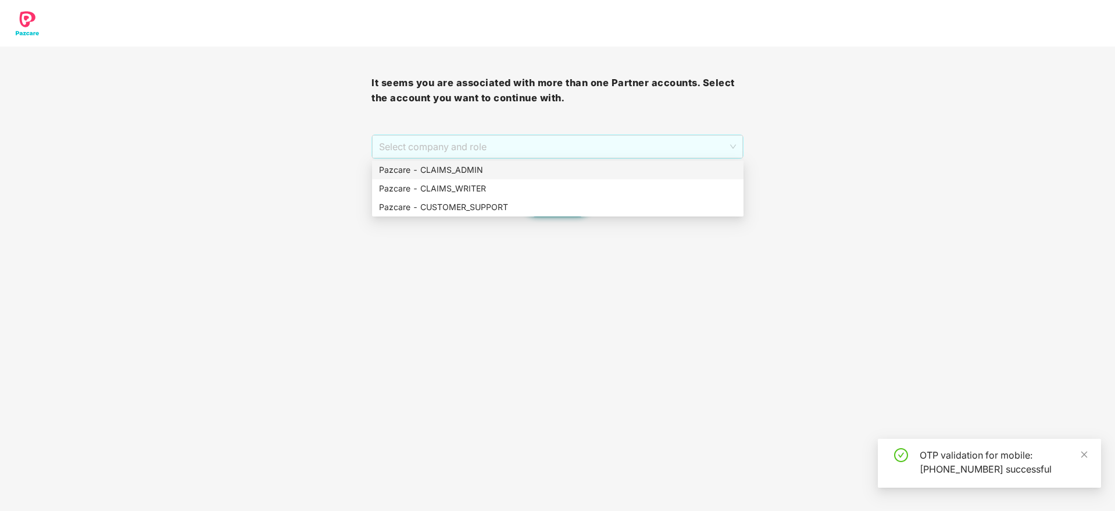
drag, startPoint x: 466, startPoint y: 143, endPoint x: 463, endPoint y: 170, distance: 27.5
click at [463, 170] on body "It seems you are associated with more than one Partner accounts. Select the acc…" at bounding box center [557, 255] width 1115 height 511
click at [463, 170] on div "Pazcare - CLAIMS_ADMIN" at bounding box center [558, 169] width 358 height 13
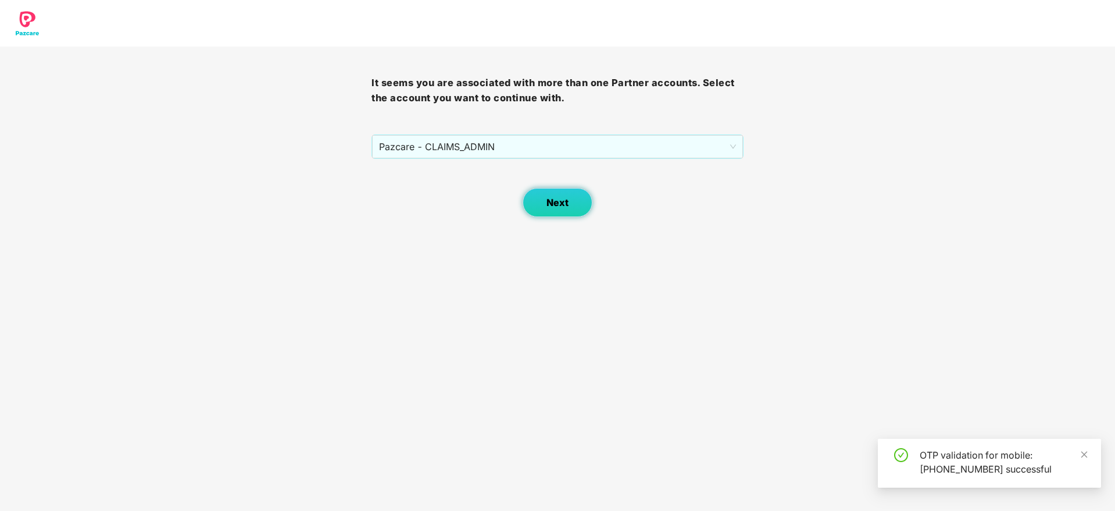
click at [528, 205] on button "Next" at bounding box center [558, 202] width 70 height 29
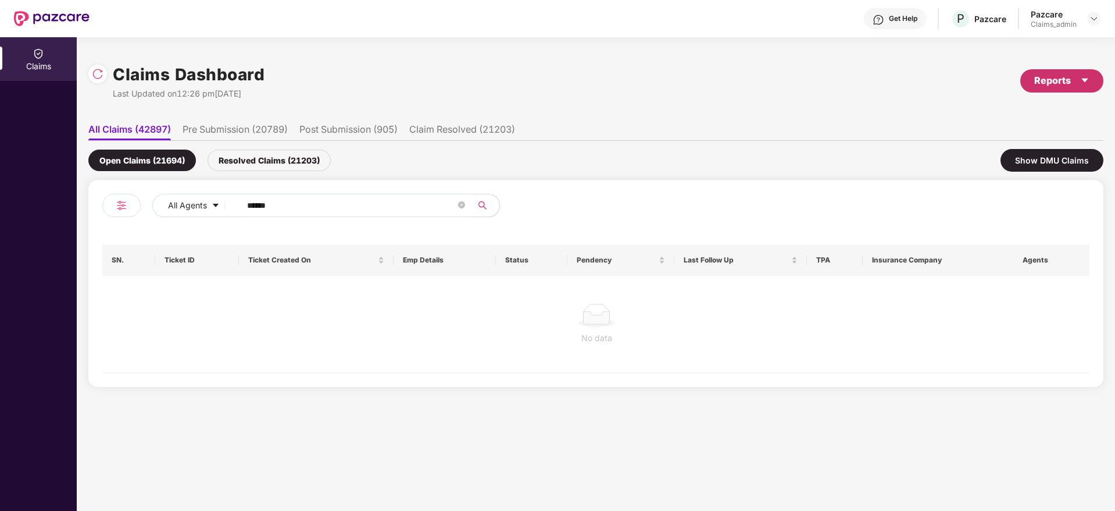
click at [1059, 78] on div "Reports" at bounding box center [1061, 80] width 55 height 15
click at [1030, 138] on div "Claims Pendency Report" at bounding box center [1013, 135] width 94 height 13
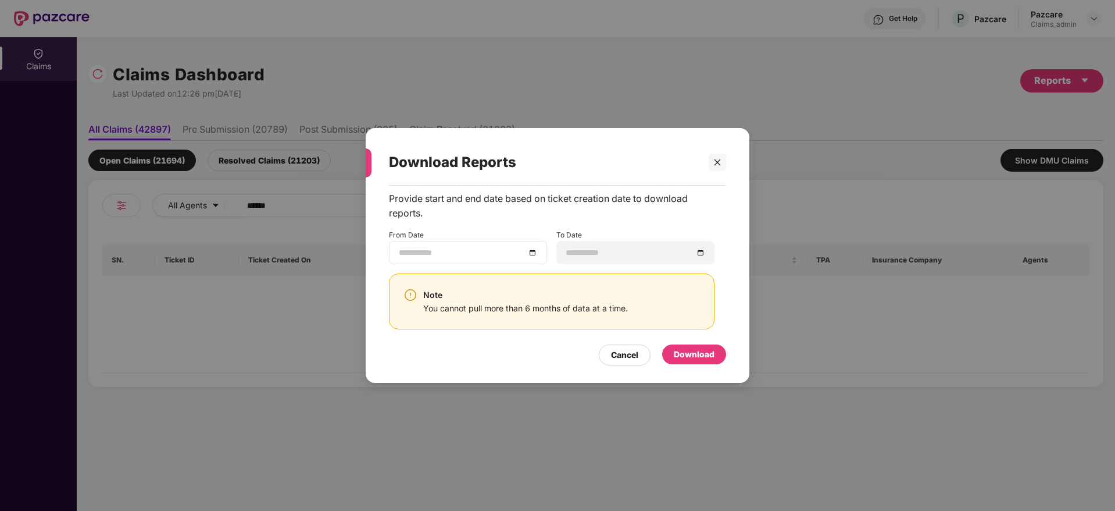
click at [538, 249] on div at bounding box center [468, 252] width 158 height 23
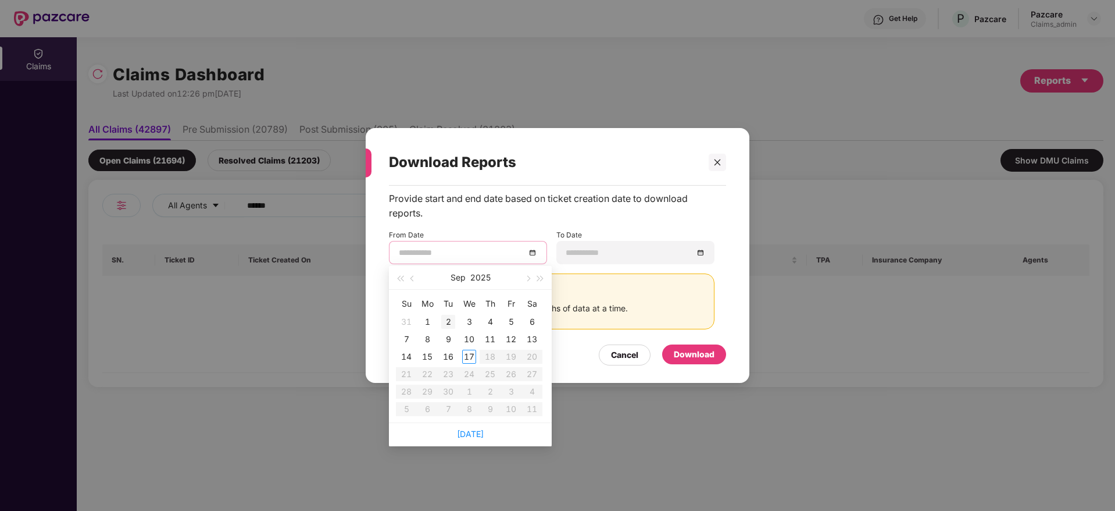
type input "**********"
click at [411, 276] on button "button" at bounding box center [412, 277] width 13 height 23
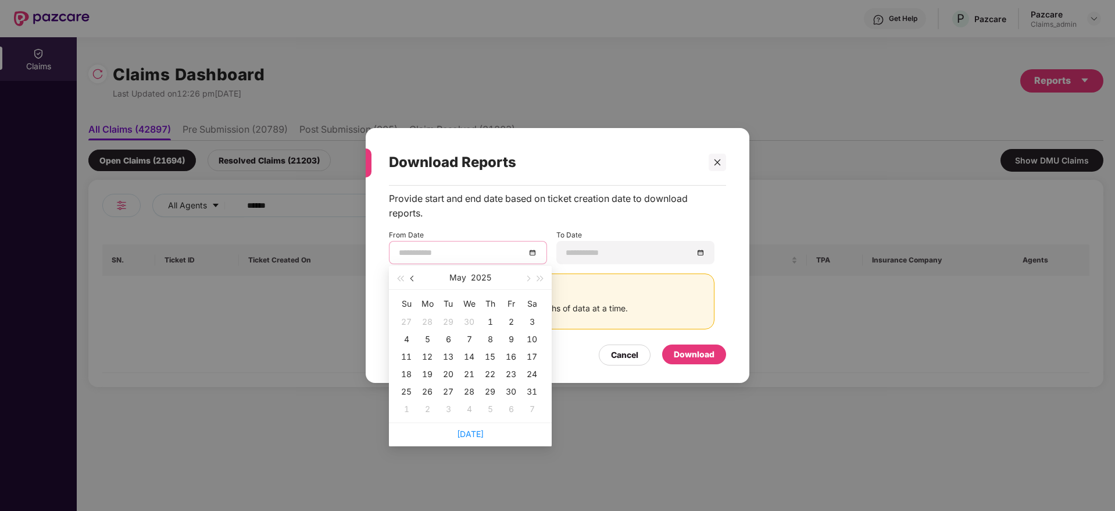
click at [411, 276] on button "button" at bounding box center [412, 277] width 13 height 23
click at [531, 272] on button "button" at bounding box center [527, 277] width 13 height 23
type input "**********"
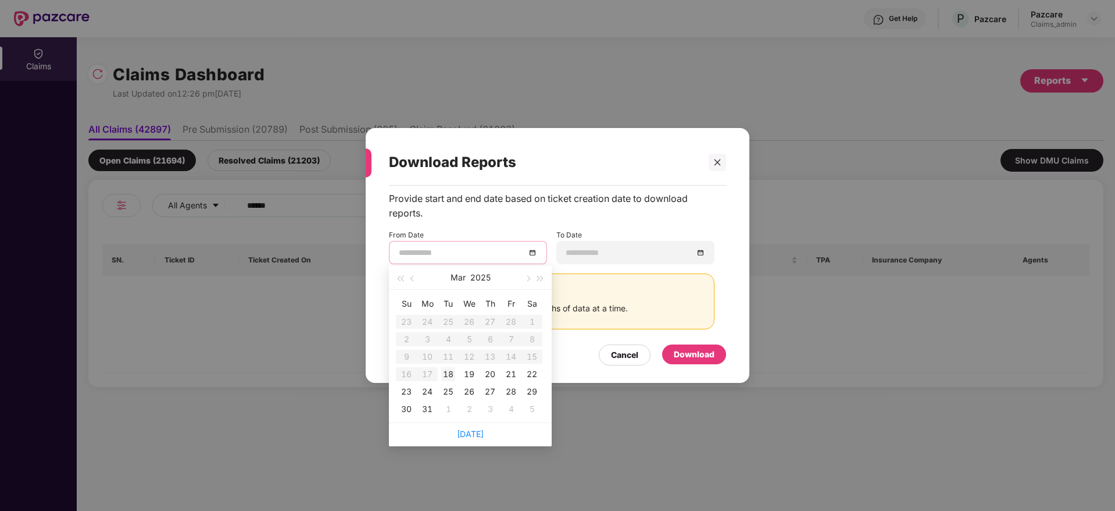
click at [447, 381] on td "18" at bounding box center [448, 373] width 21 height 17
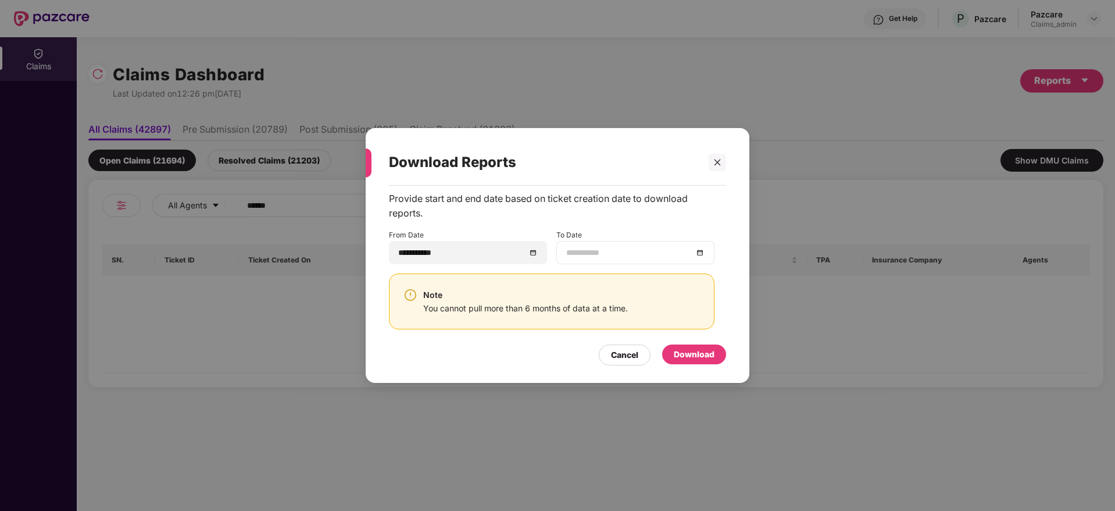
click at [698, 253] on div at bounding box center [635, 252] width 138 height 13
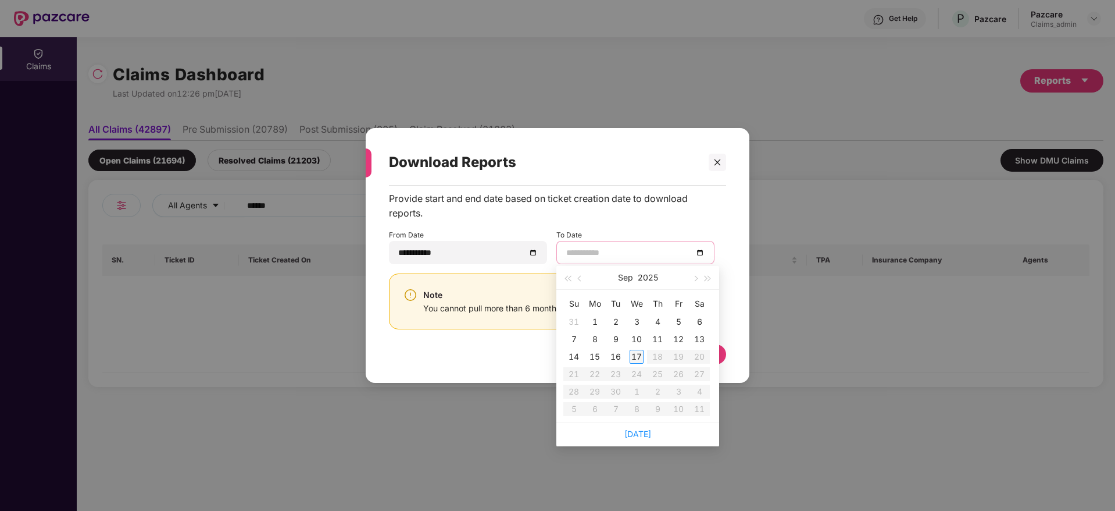
type input "**********"
click at [637, 359] on div "17" at bounding box center [637, 356] width 14 height 14
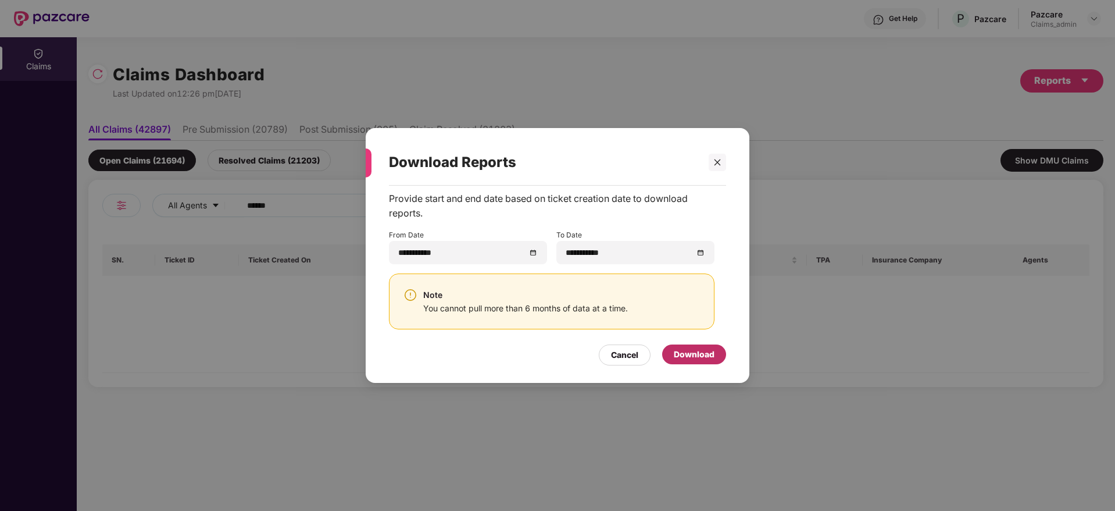
click at [692, 354] on div "Download" at bounding box center [694, 354] width 41 height 13
